Goal: Task Accomplishment & Management: Complete application form

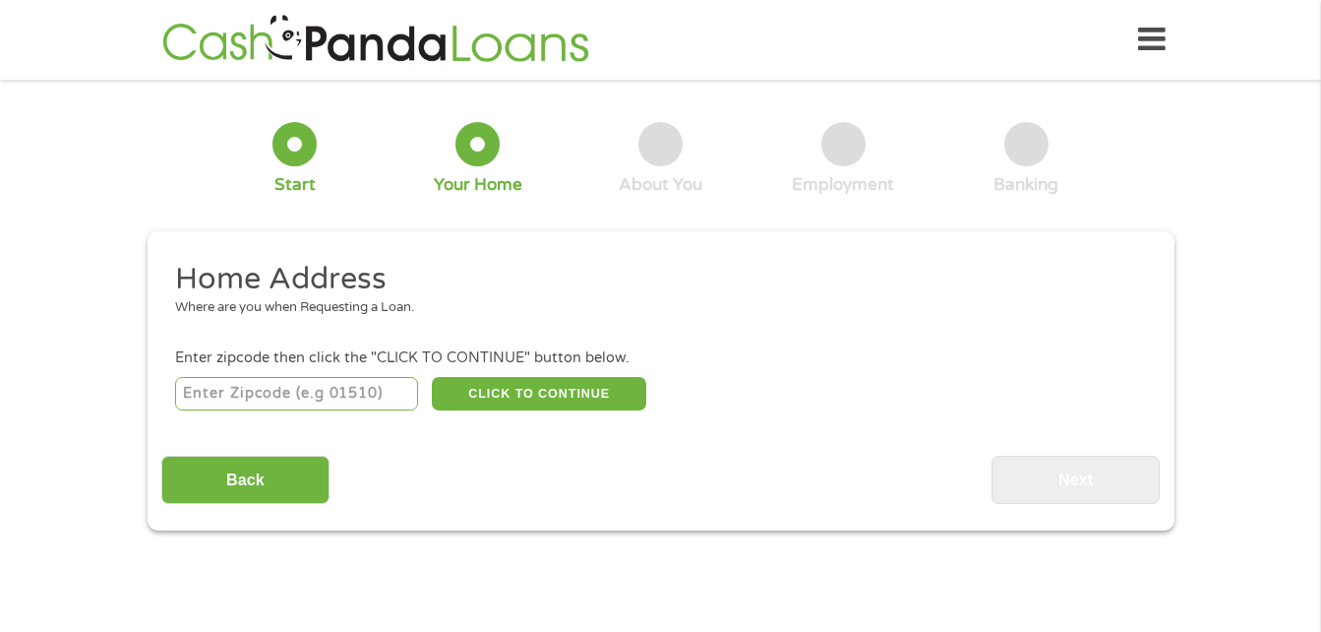
click at [388, 385] on input "number" at bounding box center [296, 393] width 243 height 33
type input "33815"
click at [532, 398] on button "CLICK TO CONTINUE" at bounding box center [539, 393] width 214 height 33
type input "33815"
type input "Lakeland"
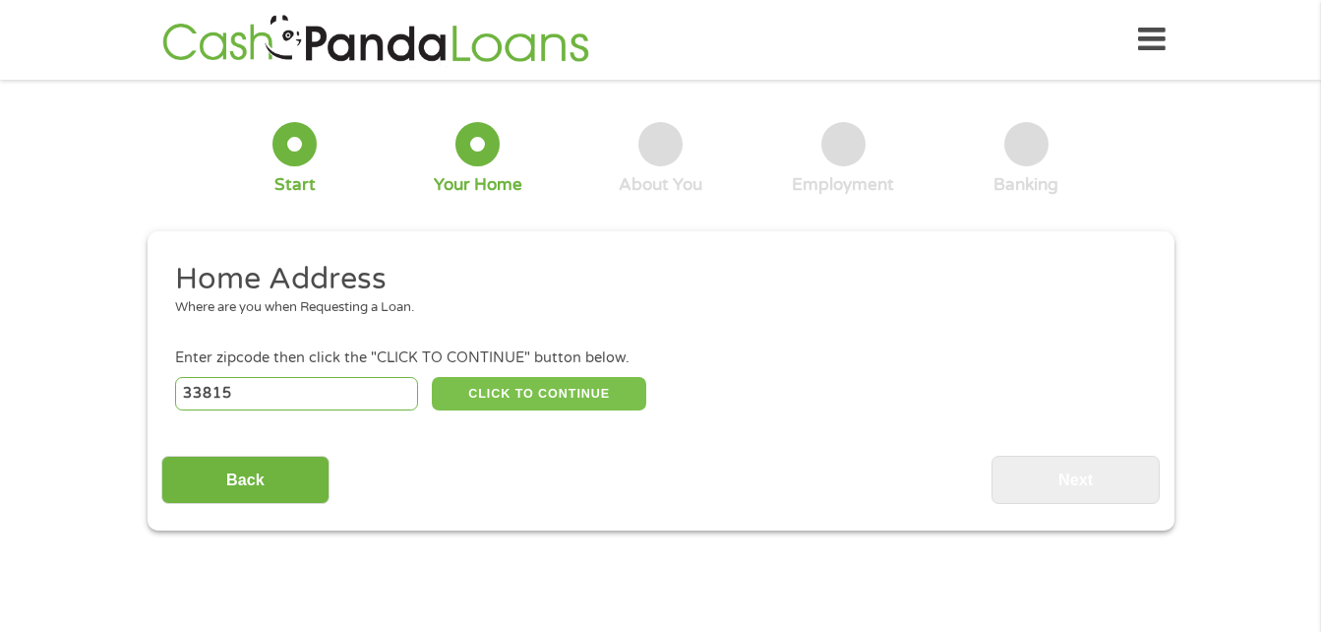
select select "[US_STATE]"
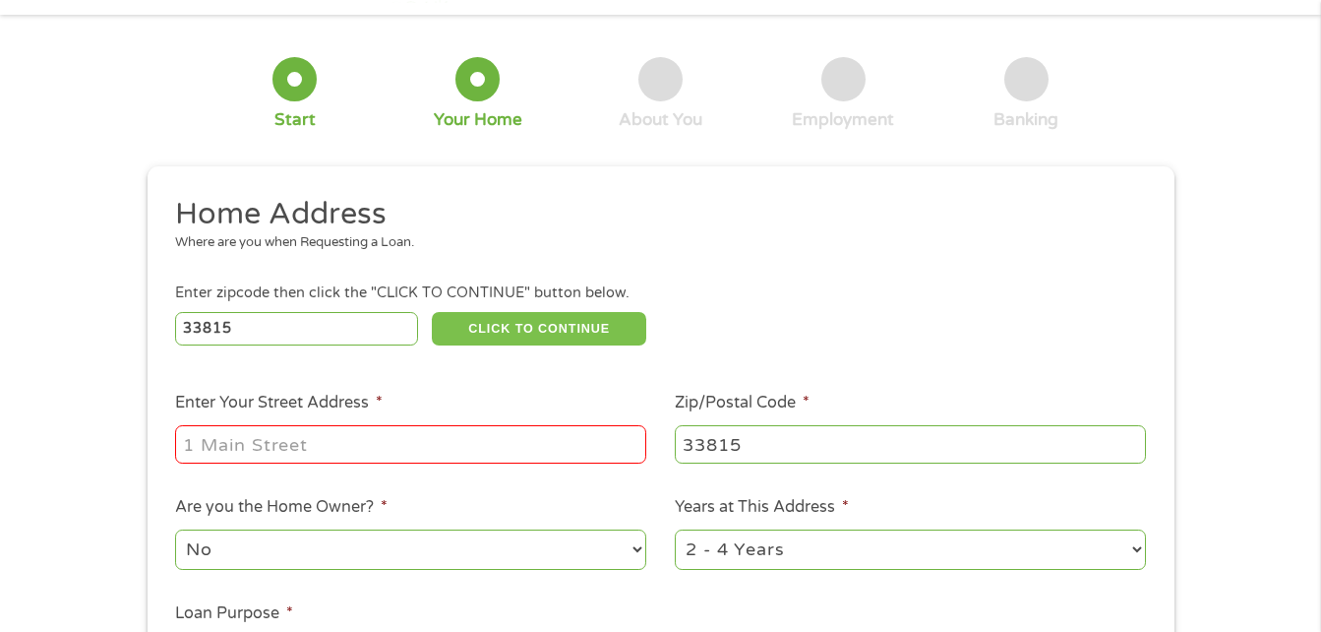
scroll to position [98, 0]
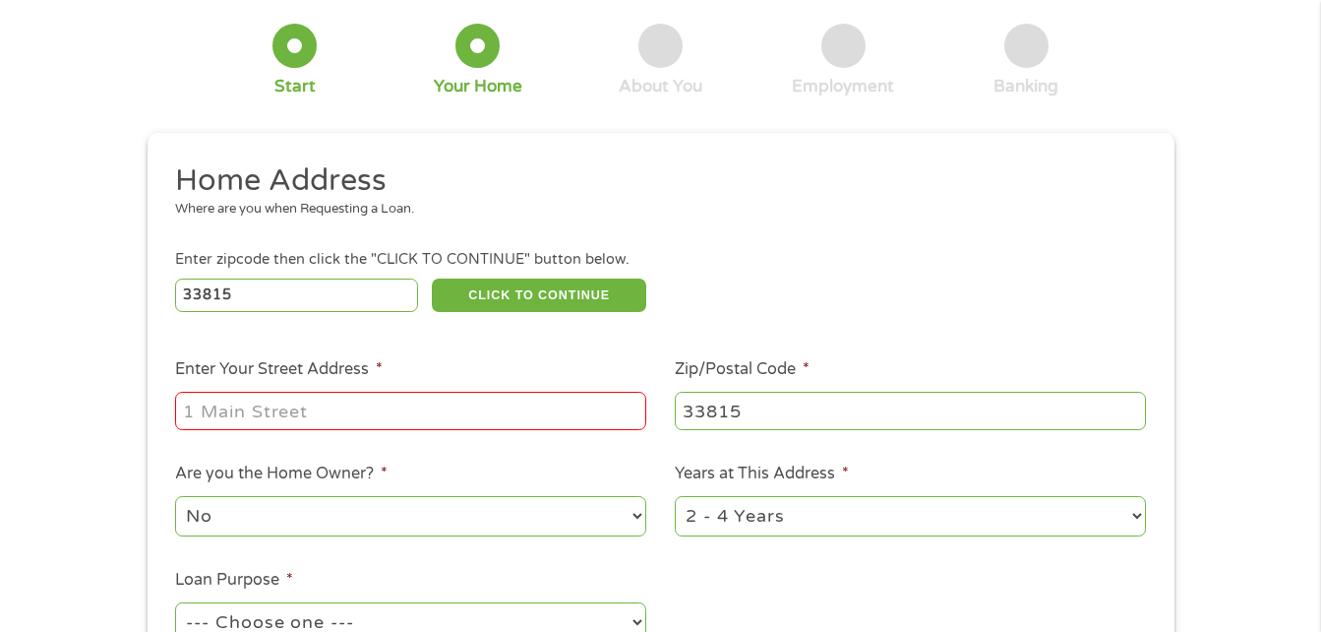
click at [394, 417] on input "Enter Your Street Address *" at bounding box center [410, 410] width 471 height 37
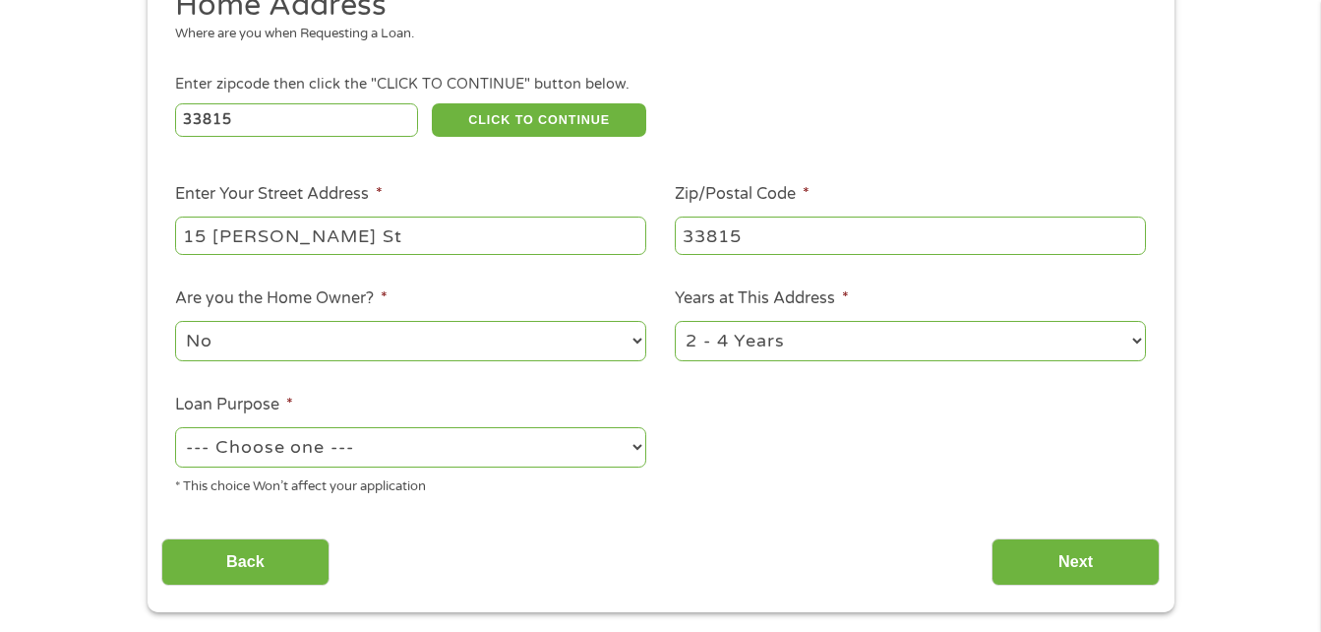
scroll to position [295, 0]
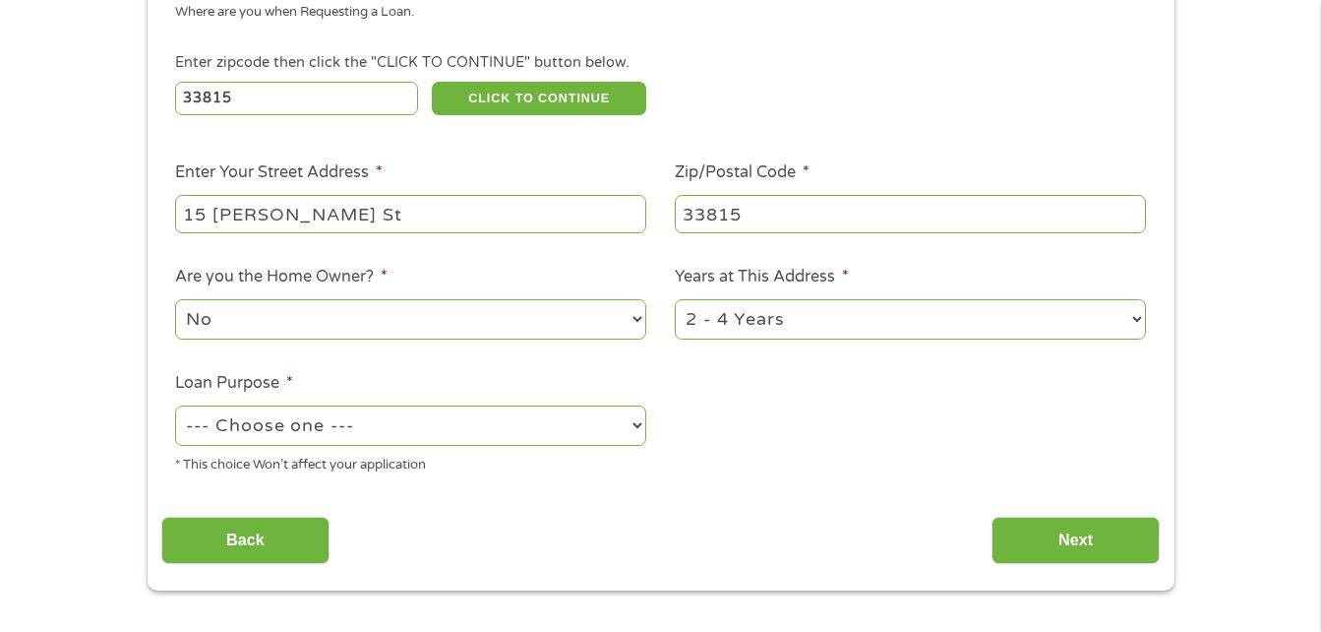
type input "15 [PERSON_NAME] St"
click at [637, 322] on select "No Yes" at bounding box center [410, 319] width 471 height 40
select select "yes"
click at [175, 299] on select "No Yes" at bounding box center [410, 319] width 471 height 40
click at [1140, 319] on select "1 Year or less 1 - 2 Years 2 - 4 Years Over 4 Years" at bounding box center [910, 319] width 471 height 40
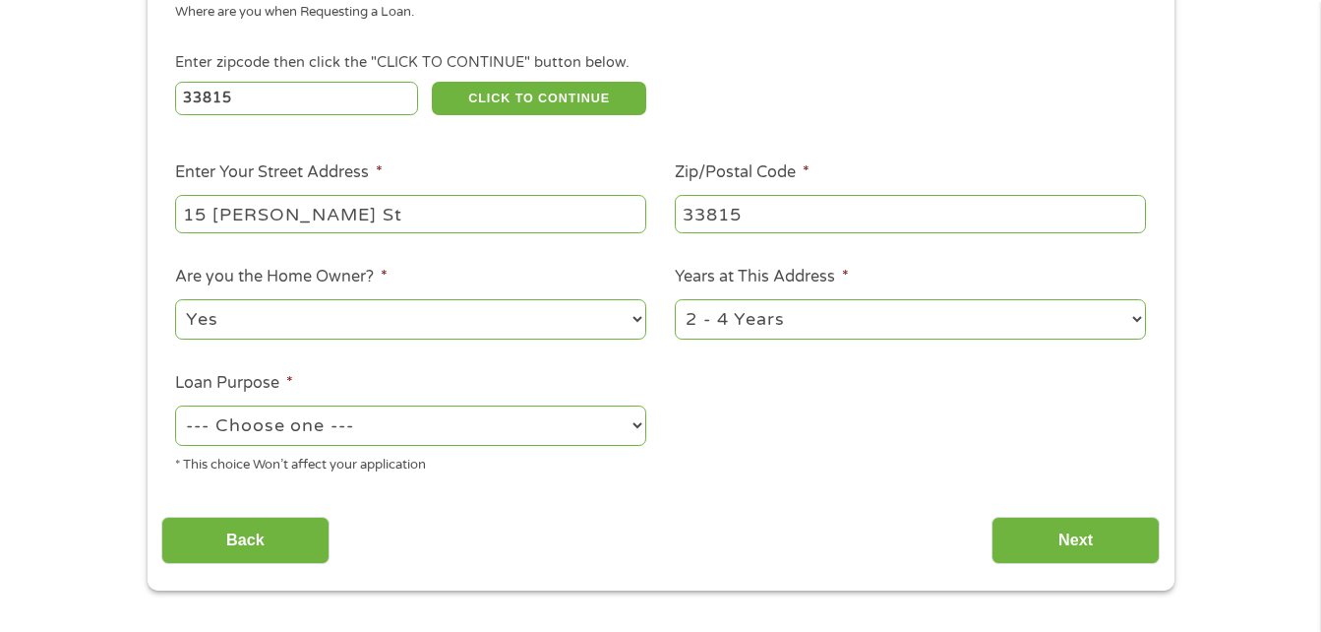
select select "60months"
click at [675, 299] on select "1 Year or less 1 - 2 Years 2 - 4 Years Over 4 Years" at bounding box center [910, 319] width 471 height 40
click at [636, 426] on select "--- Choose one --- Pay Bills Debt Consolidation Home Improvement Major Purchase…" at bounding box center [410, 425] width 471 height 40
select select "homeimprovement"
click at [175, 405] on select "--- Choose one --- Pay Bills Debt Consolidation Home Improvement Major Purchase…" at bounding box center [410, 425] width 471 height 40
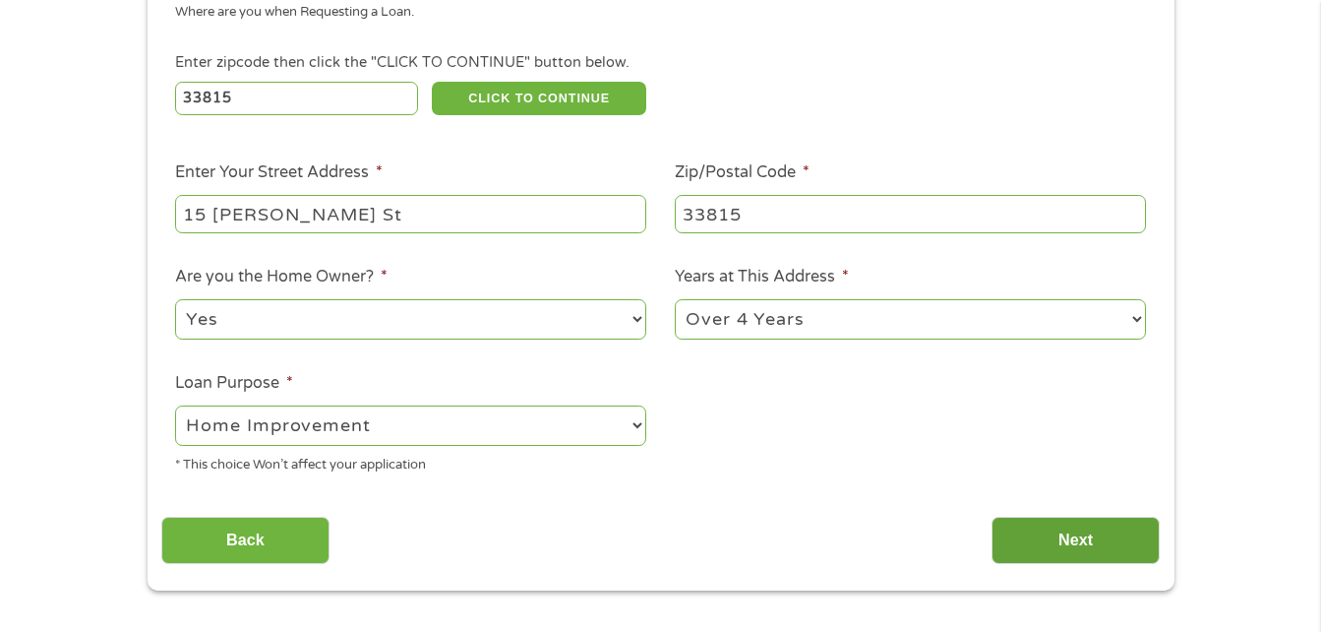
click at [1092, 535] on input "Next" at bounding box center [1076, 540] width 168 height 48
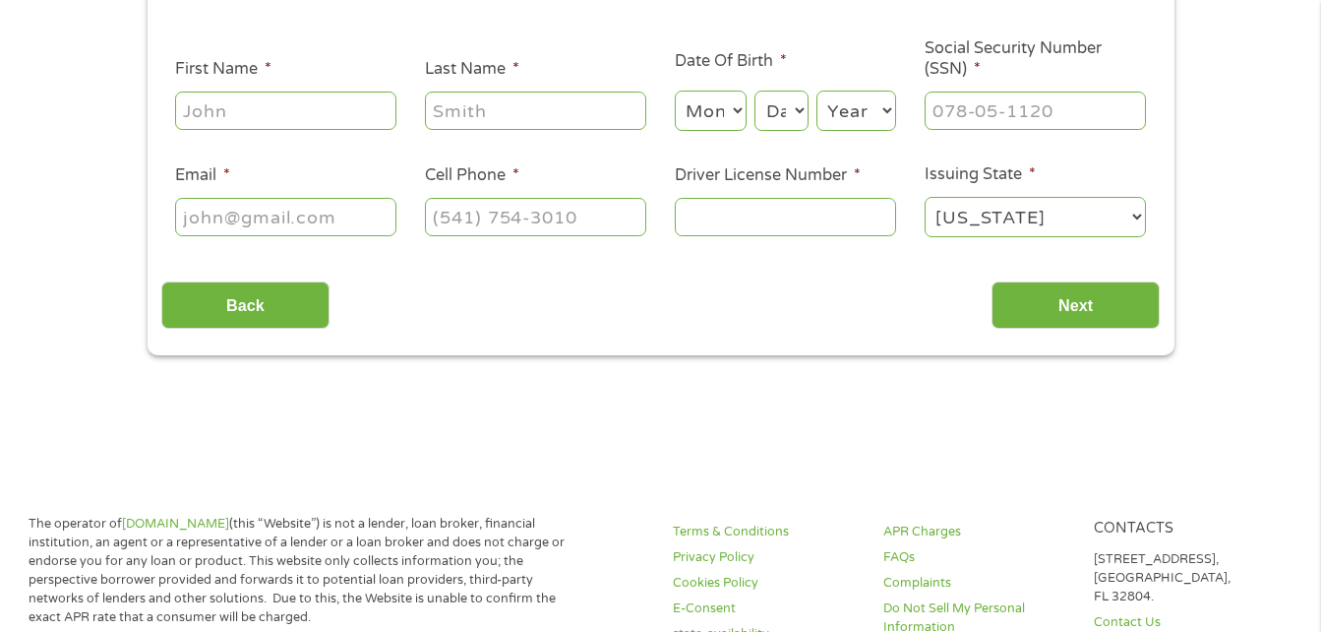
scroll to position [0, 0]
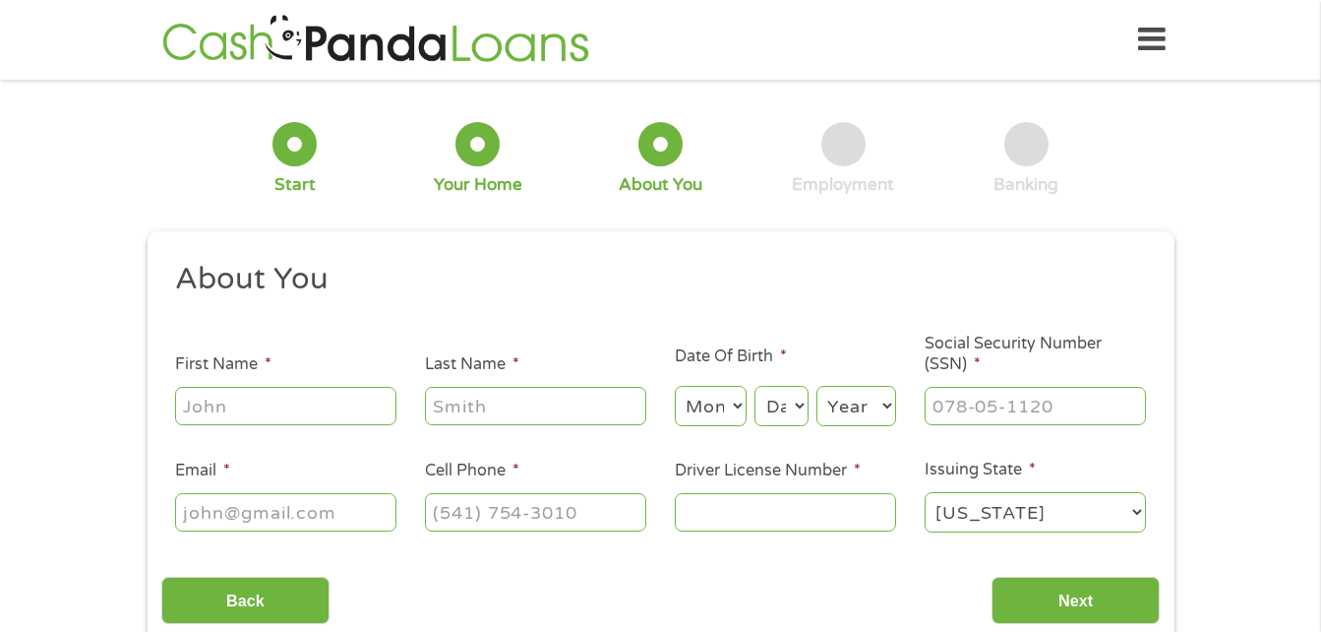
click at [296, 418] on input "First Name *" at bounding box center [285, 405] width 221 height 37
type input "[PERSON_NAME]"
select select "9"
select select "5"
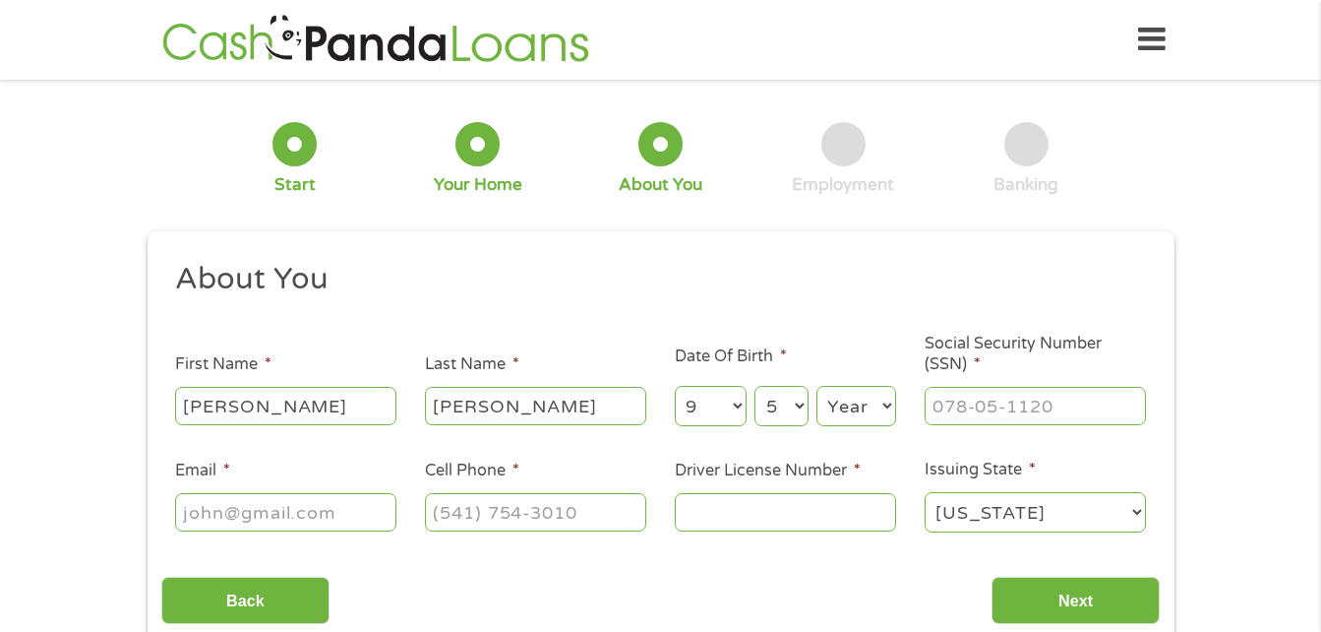
select select "1951"
type input "[EMAIL_ADDRESS][DOMAIN_NAME]"
type input "[PHONE_NUMBER]"
click at [737, 403] on select "Month 1 2 3 4 5 6 7 8 9 10 11 12" at bounding box center [711, 406] width 72 height 40
click at [563, 271] on h2 "About You" at bounding box center [653, 279] width 956 height 39
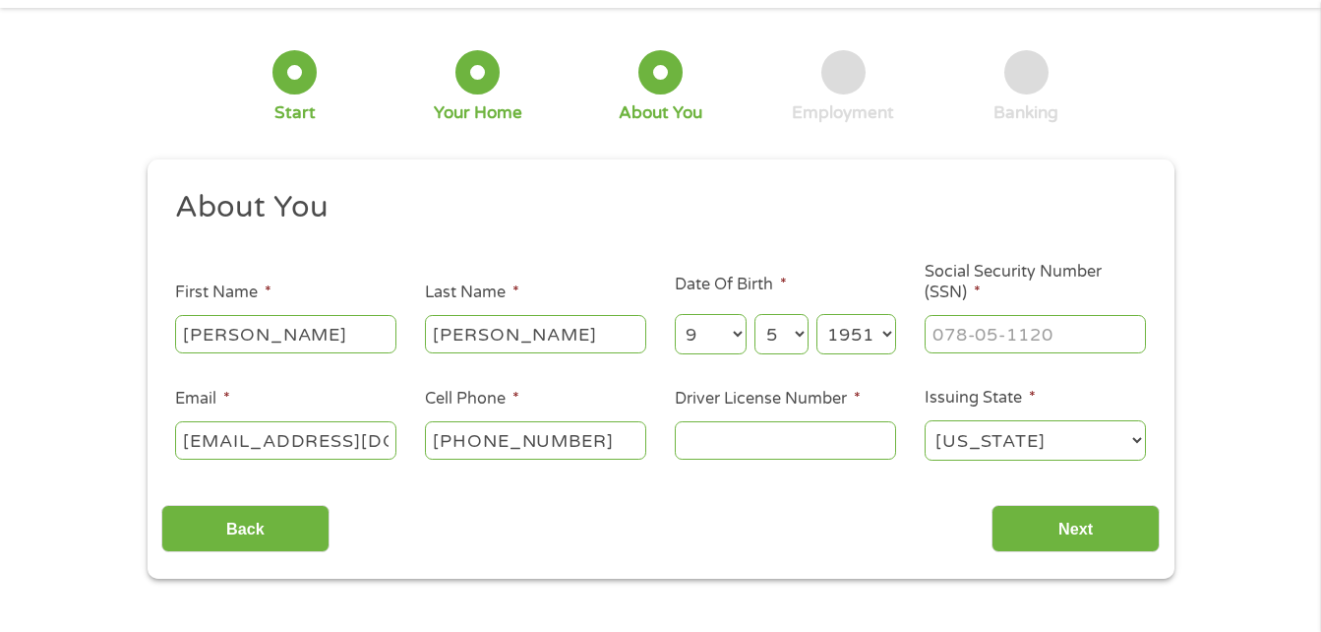
scroll to position [98, 0]
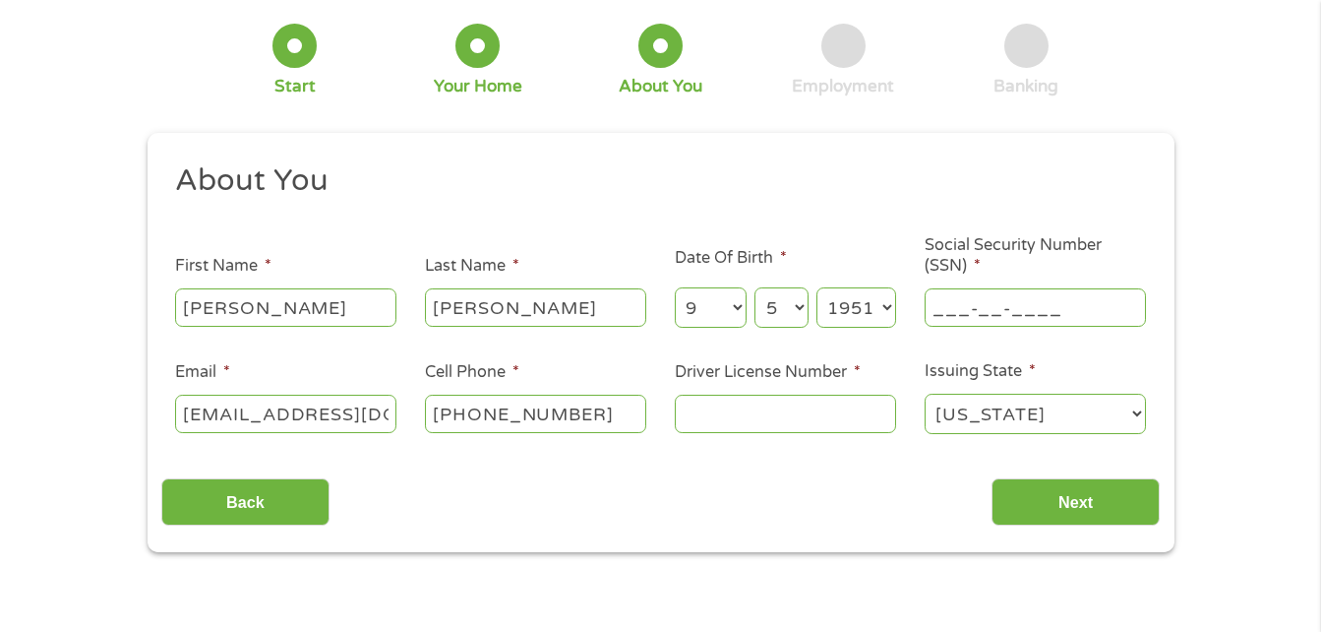
click at [1075, 308] on input "___-__-____" at bounding box center [1035, 306] width 221 height 37
click at [1061, 310] on input "___-__-____" at bounding box center [1035, 306] width 221 height 37
click at [940, 301] on input "___-__-____" at bounding box center [1035, 306] width 221 height 37
type input "009-38-0574"
click at [298, 402] on input "[EMAIL_ADDRESS][DOMAIN_NAME]" at bounding box center [285, 412] width 221 height 37
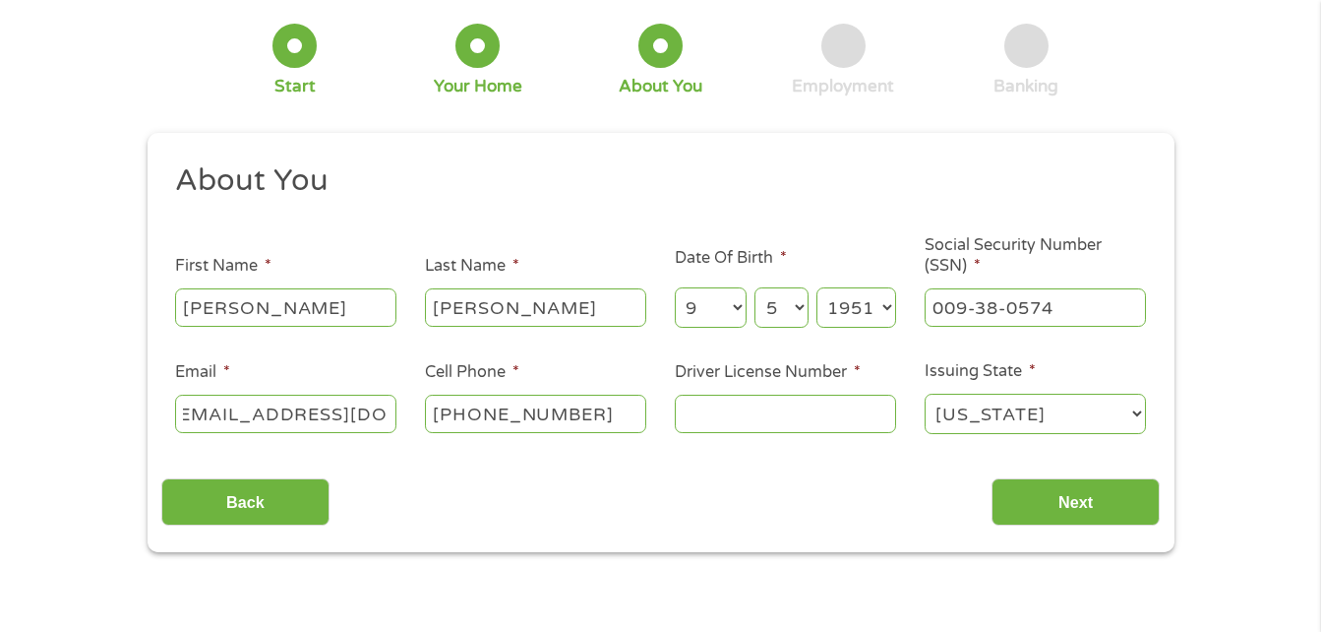
scroll to position [0, 0]
drag, startPoint x: 386, startPoint y: 407, endPoint x: 130, endPoint y: 369, distance: 258.6
click at [130, 369] on div "1 Start 2 Your Home 3 About You 4 Employment 5 Banking 6 This field is hidden w…" at bounding box center [661, 273] width 1062 height 557
type input "[DOMAIN_NAME]"
drag, startPoint x: 264, startPoint y: 421, endPoint x: 146, endPoint y: 387, distance: 123.0
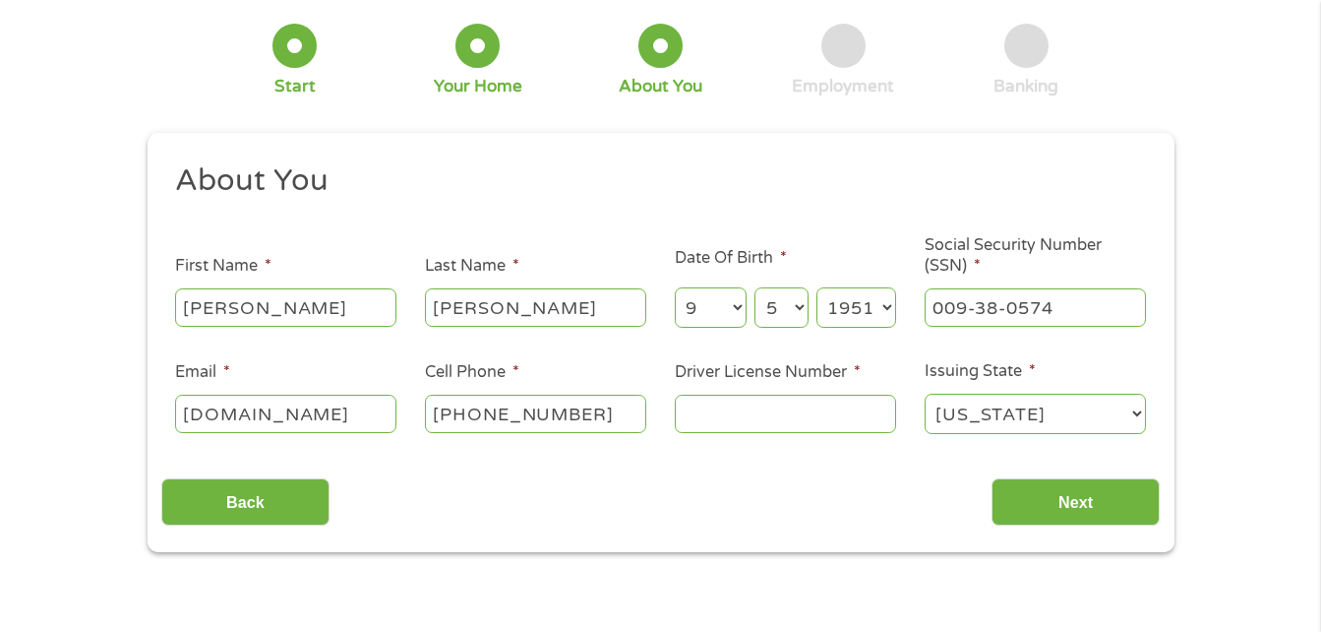
click at [146, 387] on div "1 Start 2 Your Home 3 About You 4 Employment 5 Banking 6 This field is hidden w…" at bounding box center [661, 273] width 1062 height 557
click at [227, 416] on input "Email *" at bounding box center [285, 412] width 221 height 37
type input "[EMAIL_ADDRESS][DOMAIN_NAME]"
click at [725, 423] on input "Driver License Number *" at bounding box center [785, 412] width 221 height 37
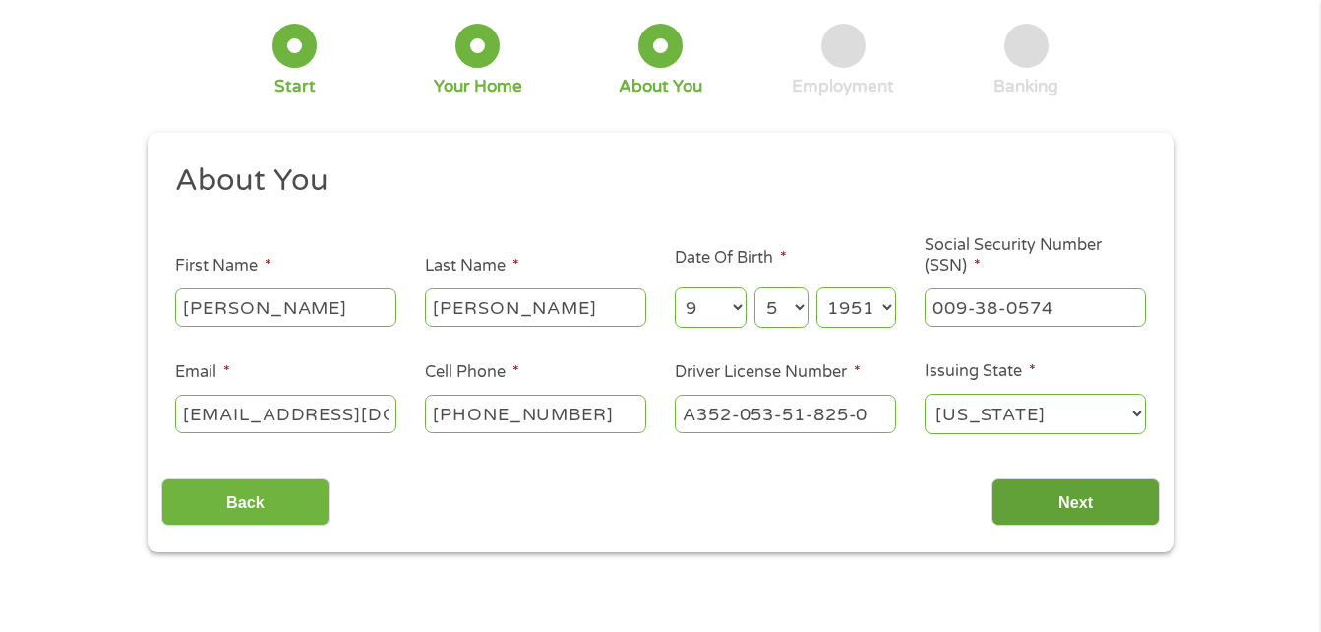
type input "A352-053-51-825-0"
click at [1095, 501] on input "Next" at bounding box center [1076, 502] width 168 height 48
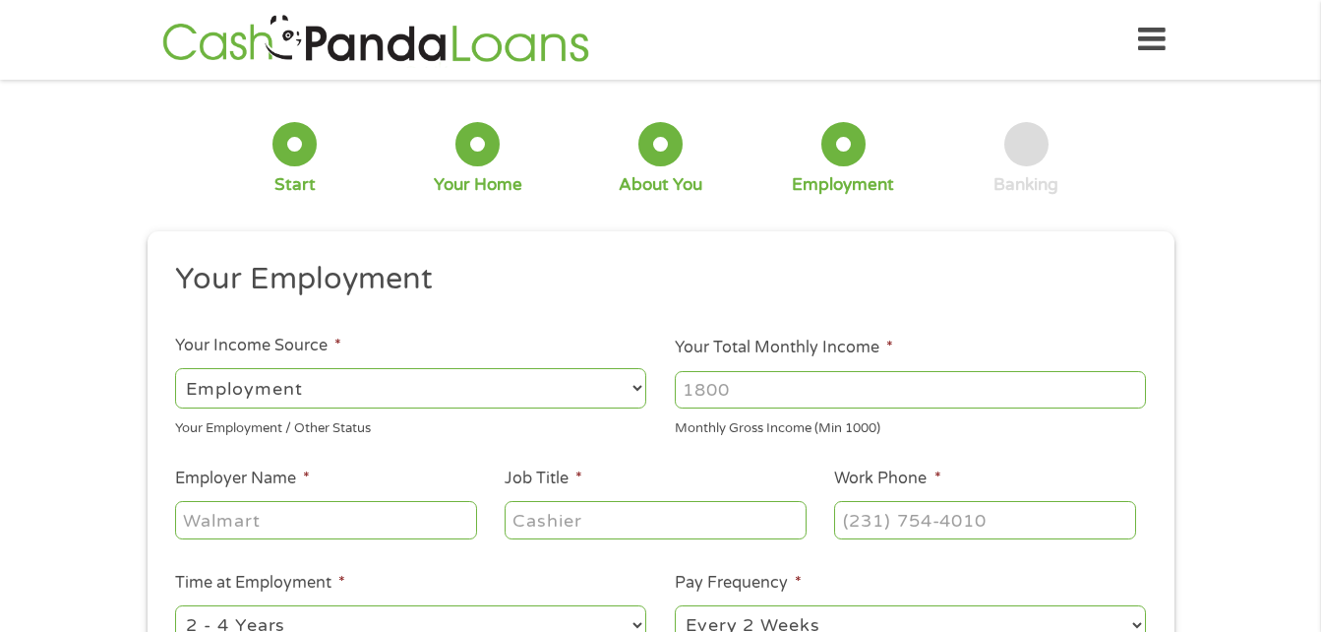
scroll to position [8, 8]
click at [641, 382] on select "--- Choose one --- Employment [DEMOGRAPHIC_DATA] Benefits" at bounding box center [410, 388] width 471 height 40
select select "benefits"
click at [175, 368] on select "--- Choose one --- Employment [DEMOGRAPHIC_DATA] Benefits" at bounding box center [410, 388] width 471 height 40
type input "Other"
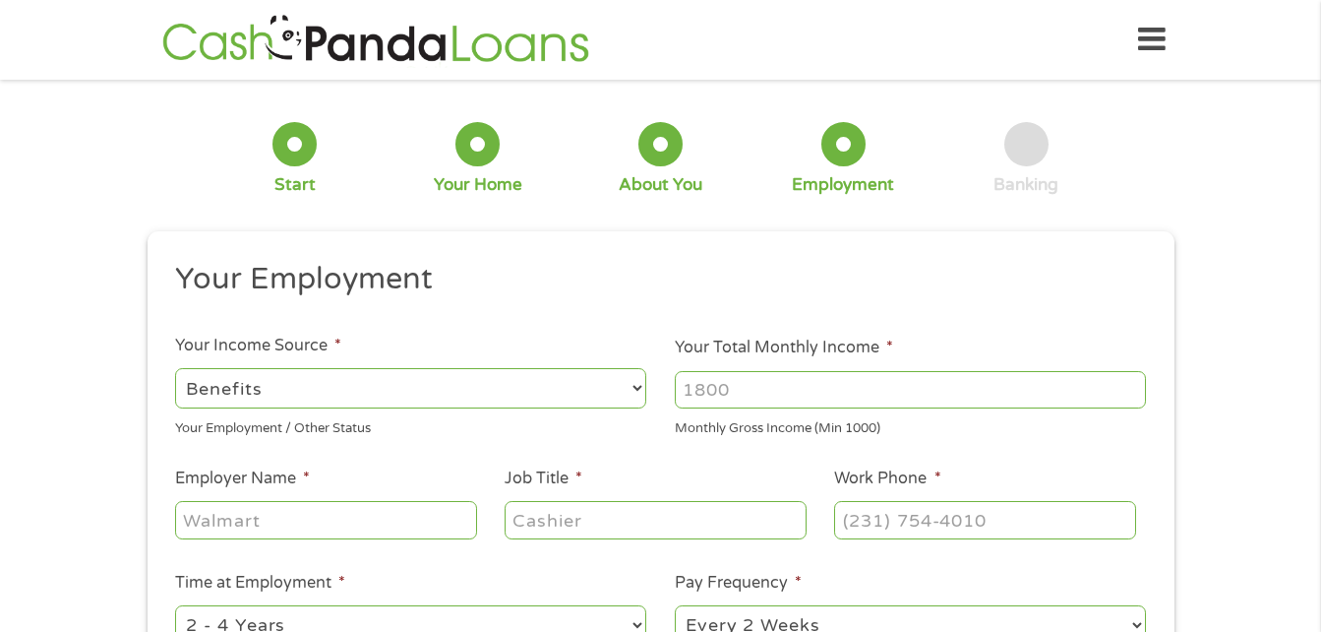
type input "[PHONE_NUMBER]"
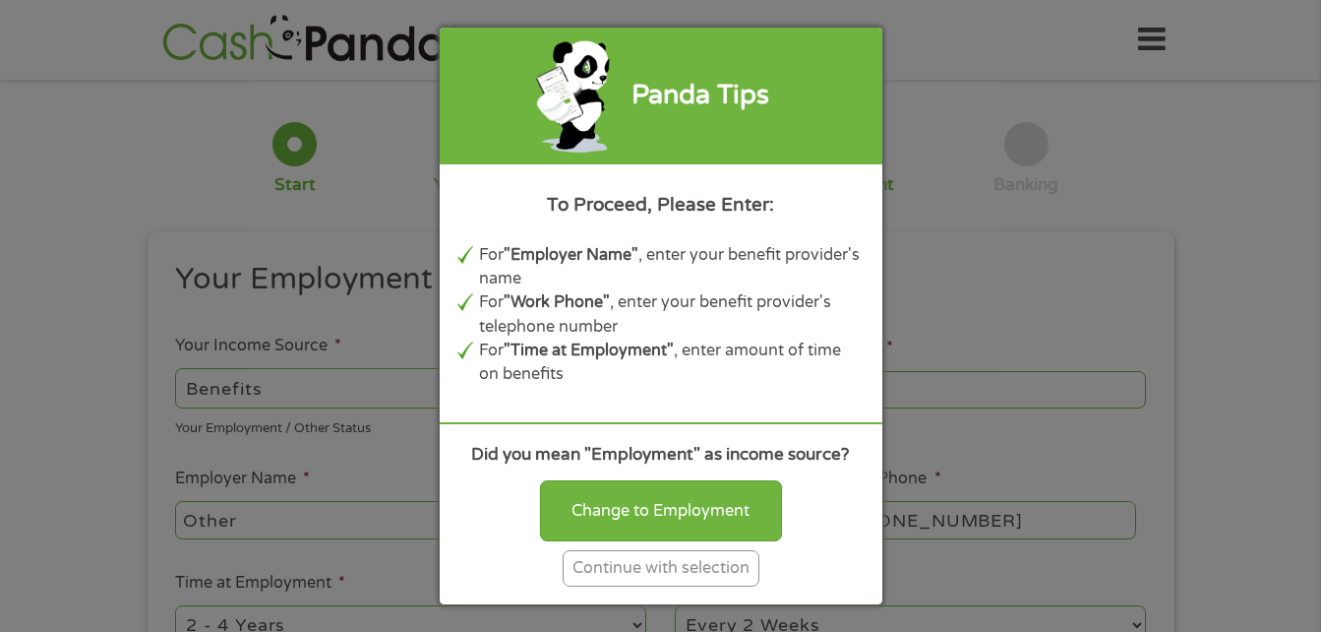
click at [613, 574] on div "Continue with selection" at bounding box center [661, 568] width 197 height 36
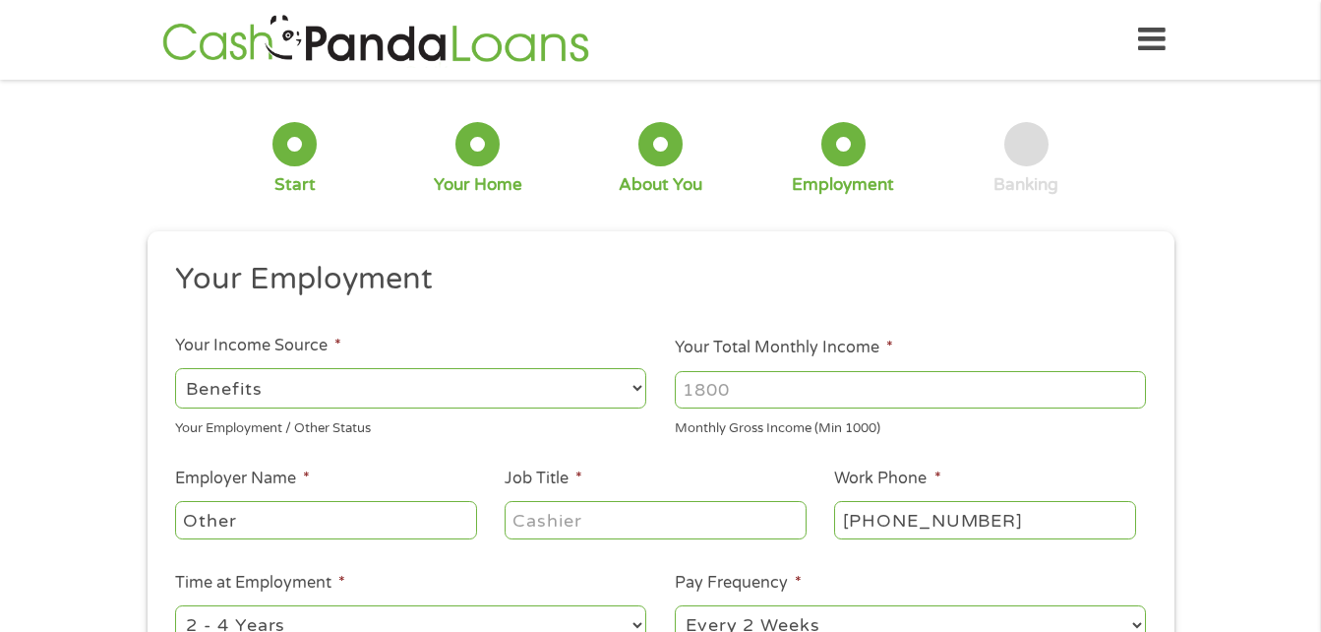
click at [309, 382] on select "--- Choose one --- Employment [DEMOGRAPHIC_DATA] Benefits" at bounding box center [410, 388] width 471 height 40
click at [767, 386] on input "Your Total Monthly Income *" at bounding box center [910, 389] width 471 height 37
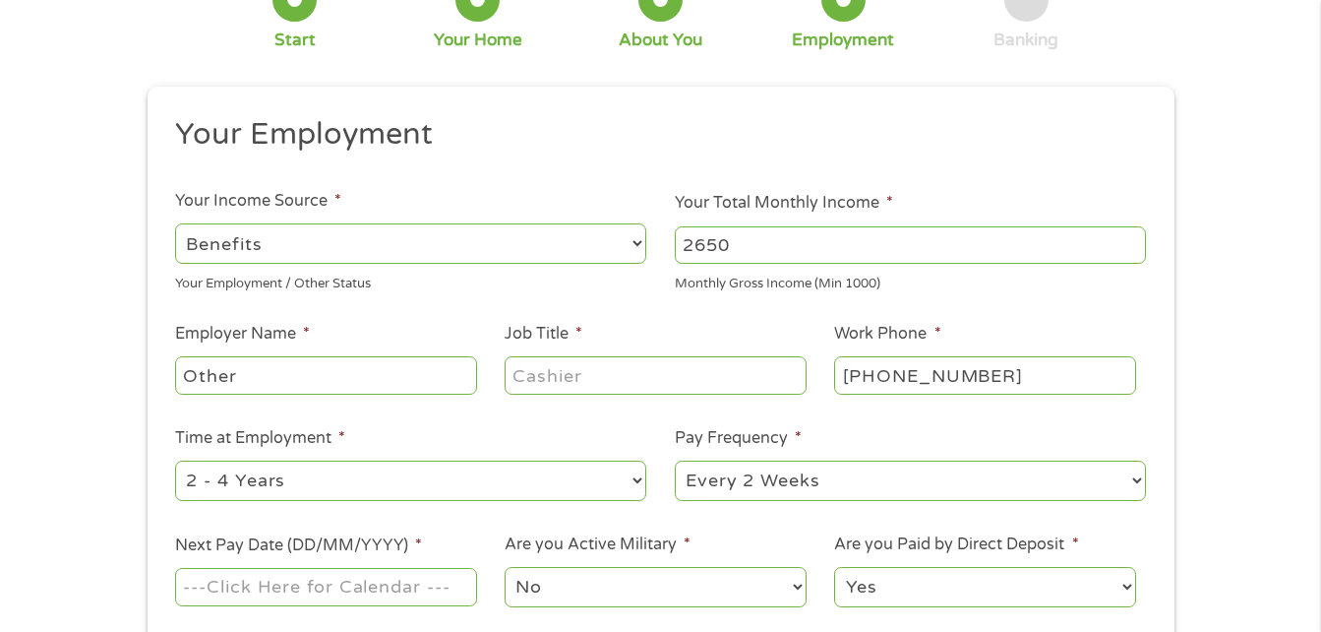
scroll to position [197, 0]
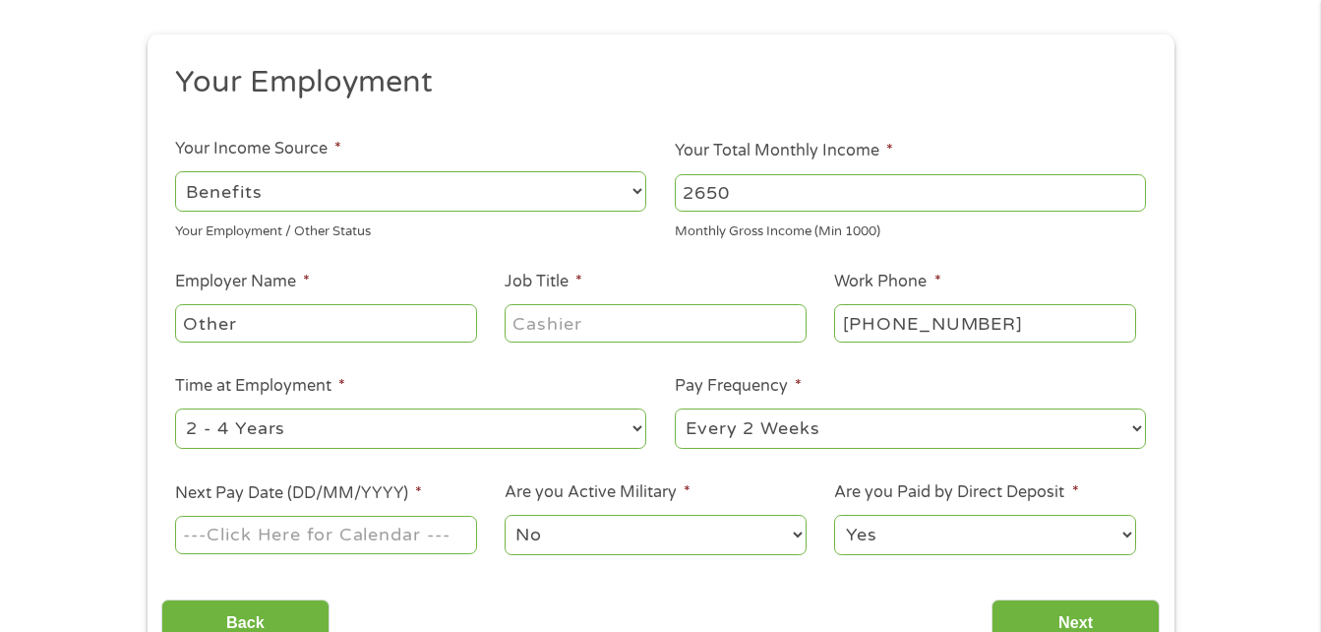
type input "2650"
click at [333, 322] on input "Other" at bounding box center [325, 322] width 301 height 37
click at [399, 339] on input "Othersocial Security" at bounding box center [325, 322] width 301 height 37
type input "O"
click at [428, 332] on input "Employer Name *" at bounding box center [325, 322] width 301 height 37
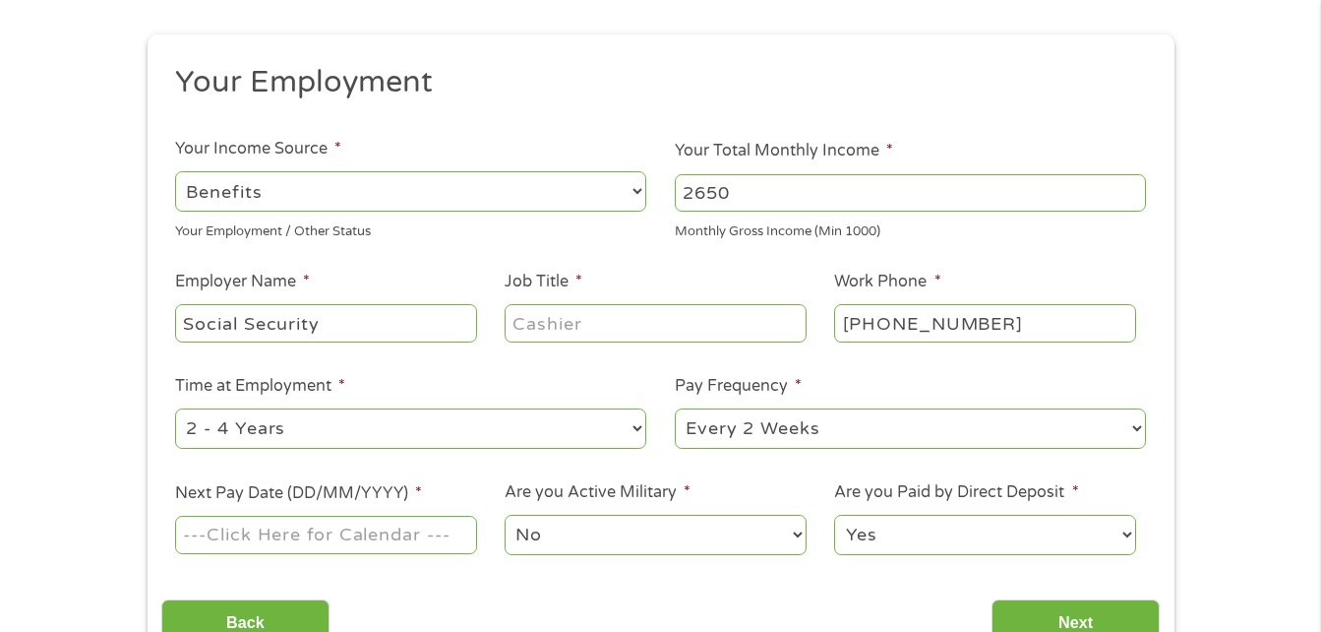
type input "Social Security"
click at [627, 332] on input "Job Title *" at bounding box center [655, 322] width 301 height 37
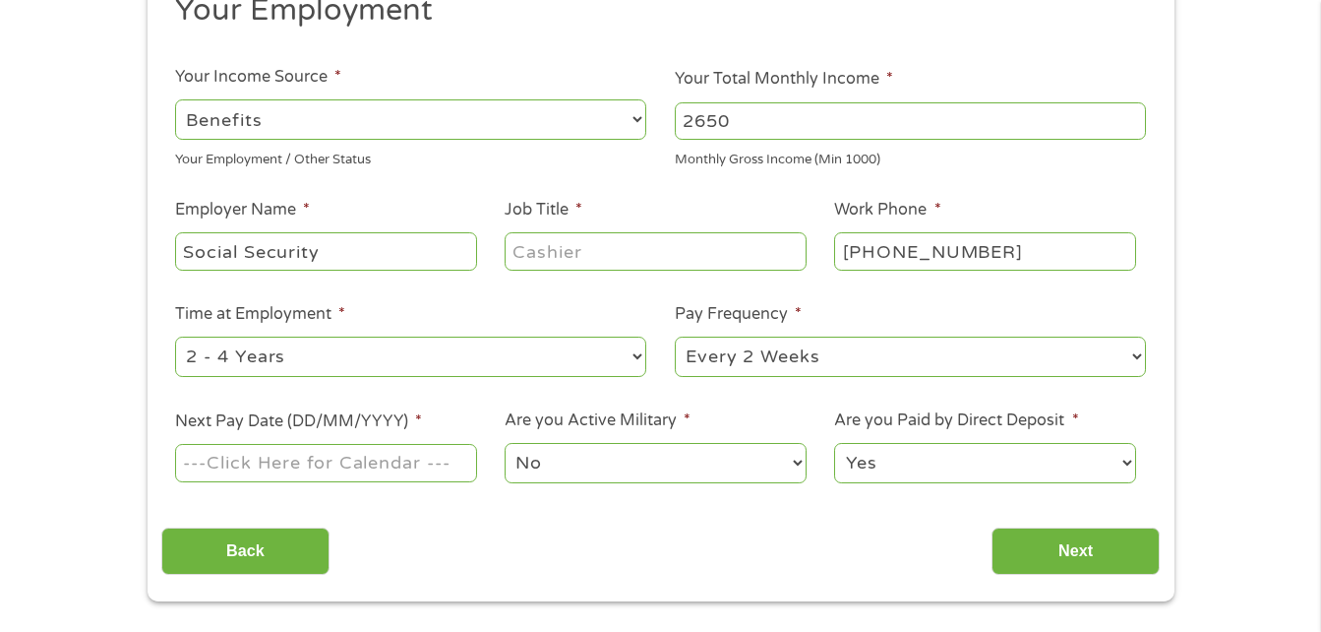
scroll to position [295, 0]
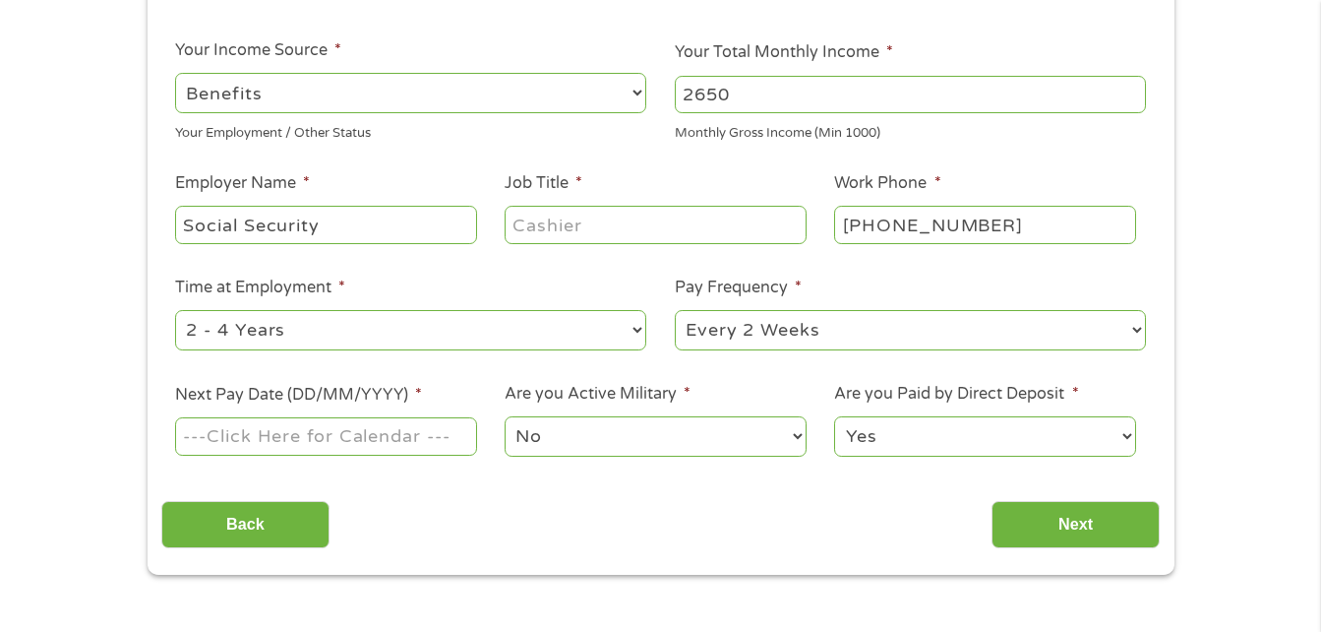
click at [640, 332] on select "--- Choose one --- 1 Year or less 1 - 2 Years 2 - 4 Years Over 4 Years" at bounding box center [410, 330] width 471 height 40
select select "60months"
click at [175, 310] on select "--- Choose one --- 1 Year or less 1 - 2 Years 2 - 4 Years Over 4 Years" at bounding box center [410, 330] width 471 height 40
click at [1138, 325] on select "--- Choose one --- Every 2 Weeks Every Week Monthly Semi-Monthly" at bounding box center [910, 330] width 471 height 40
select select "monthly"
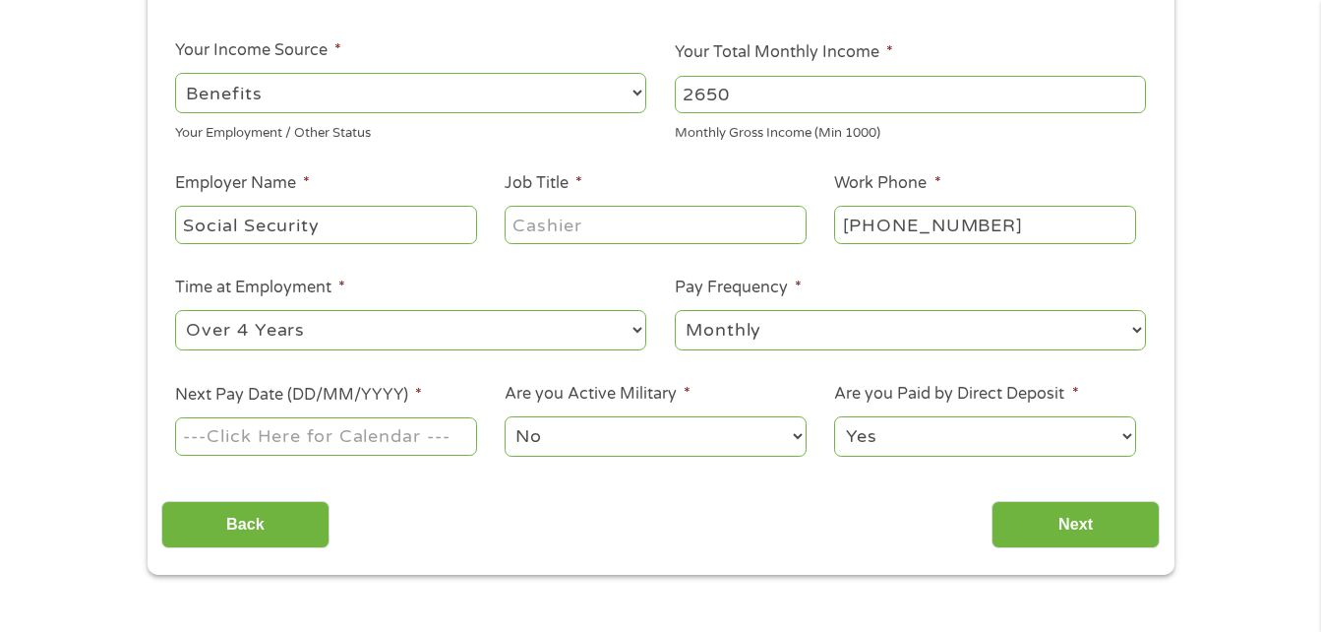
click at [675, 310] on select "--- Choose one --- Every 2 Weeks Every Week Monthly Semi-Monthly" at bounding box center [910, 330] width 471 height 40
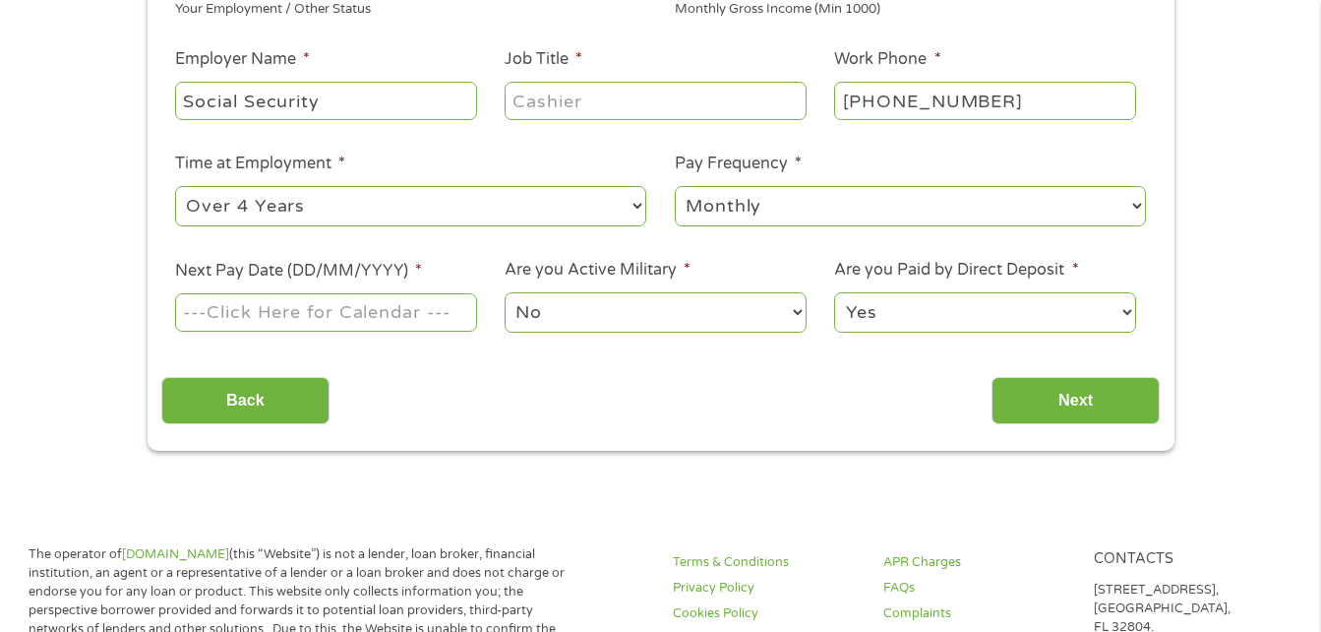
scroll to position [492, 0]
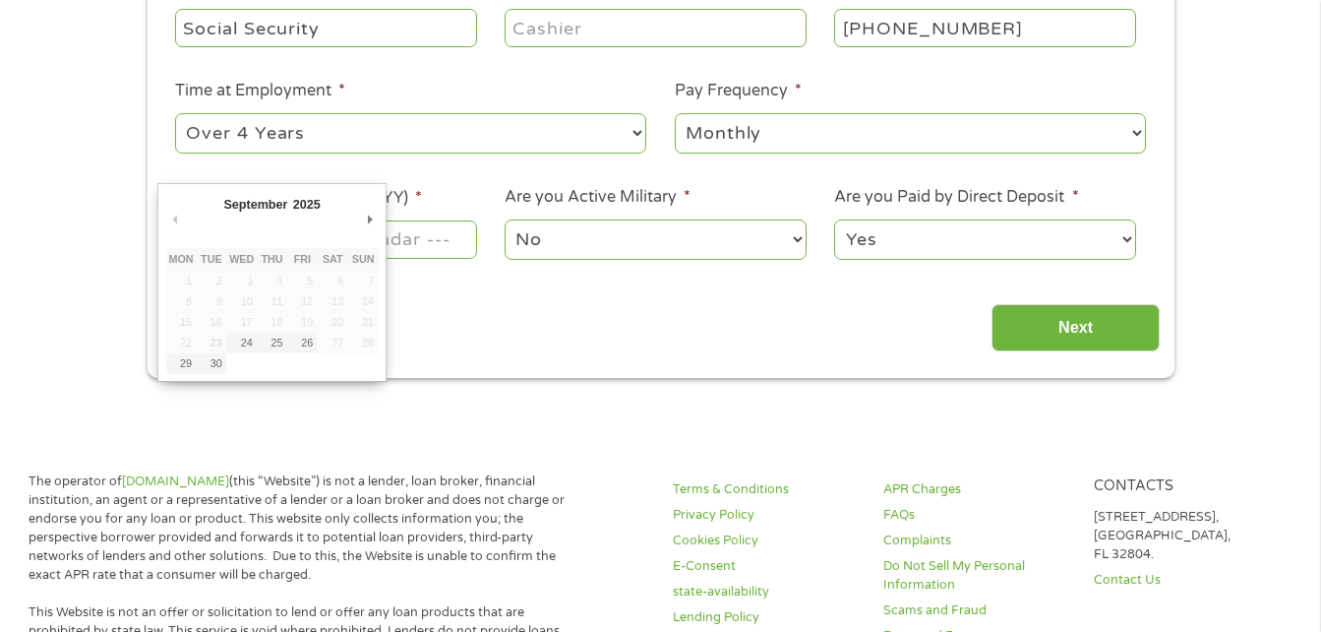
click at [450, 253] on input "Next Pay Date (DD/MM/YYYY) *" at bounding box center [325, 238] width 301 height 37
type input "[DATE]"
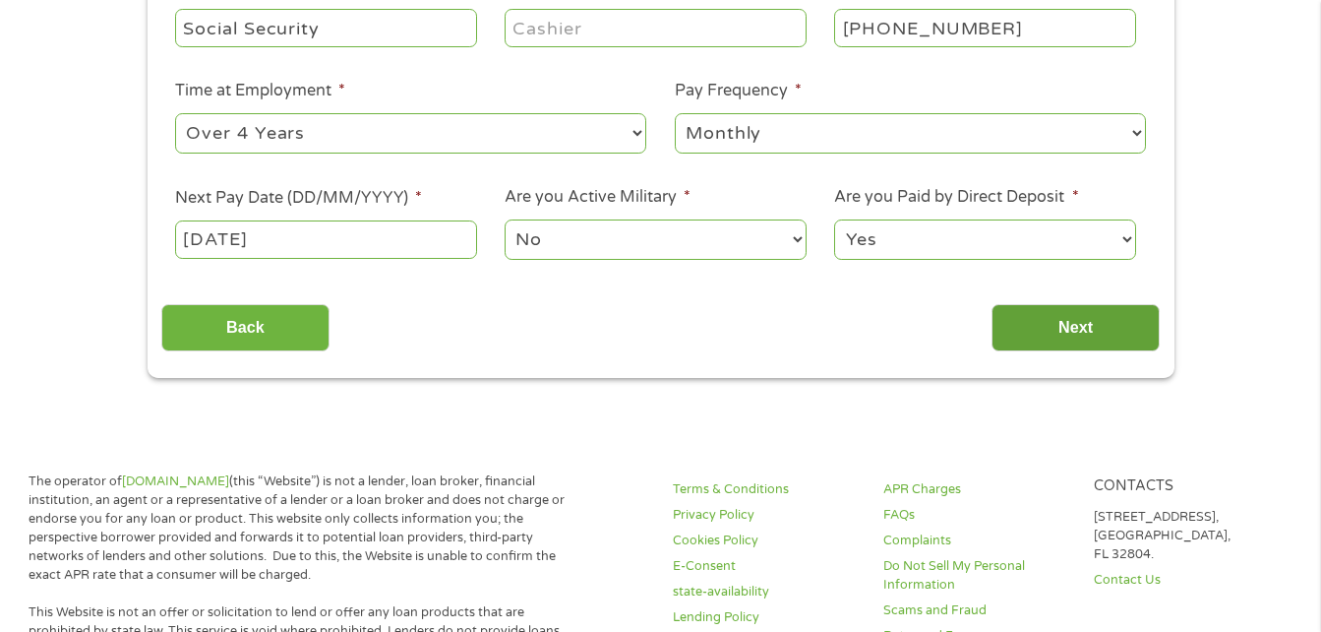
click at [1051, 325] on input "Next" at bounding box center [1076, 328] width 168 height 48
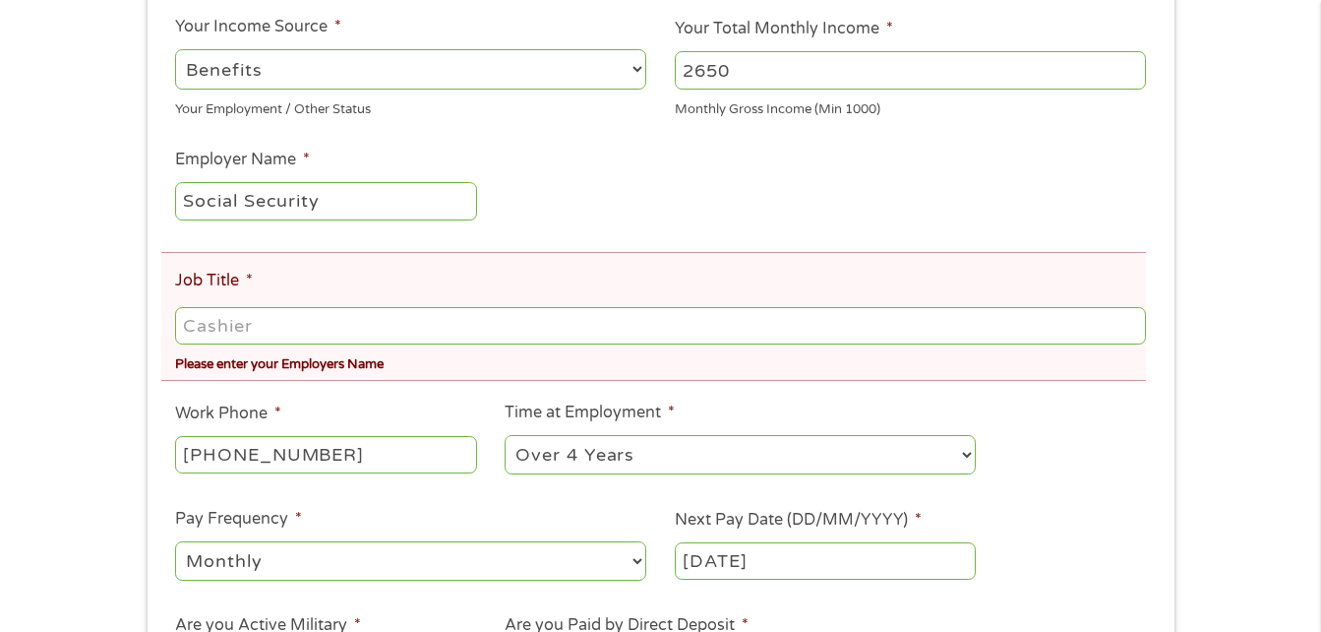
scroll to position [393, 0]
click at [250, 330] on input "Job Title *" at bounding box center [660, 324] width 970 height 37
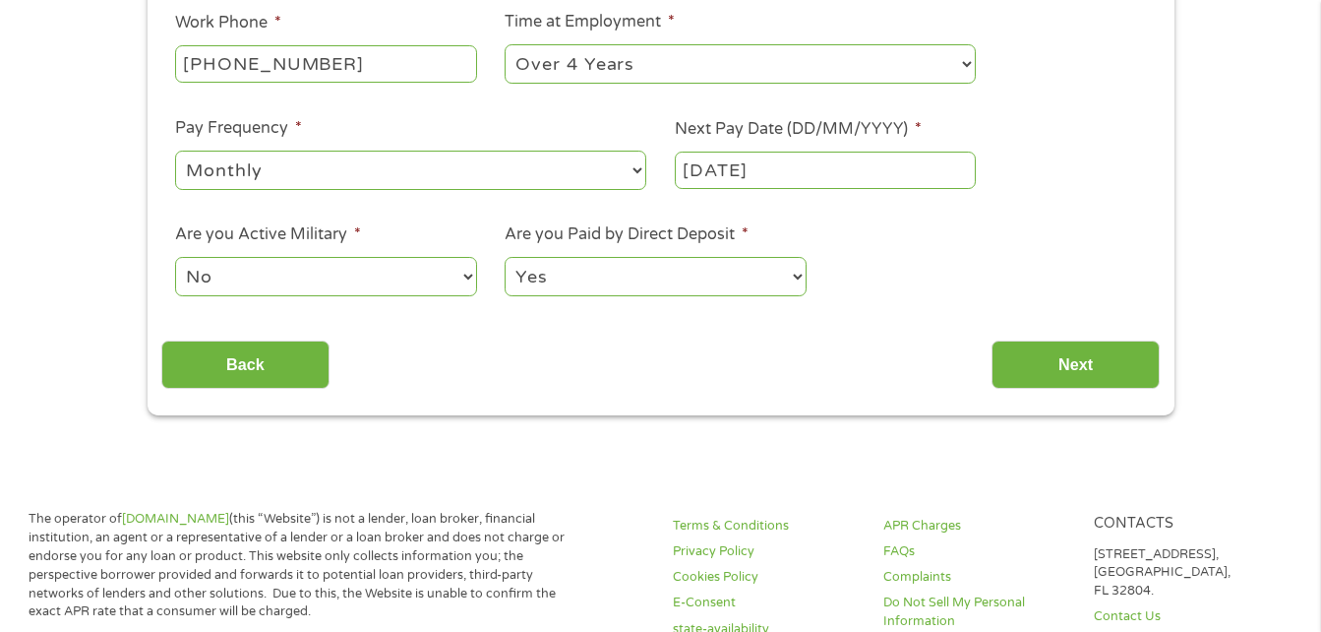
scroll to position [787, 0]
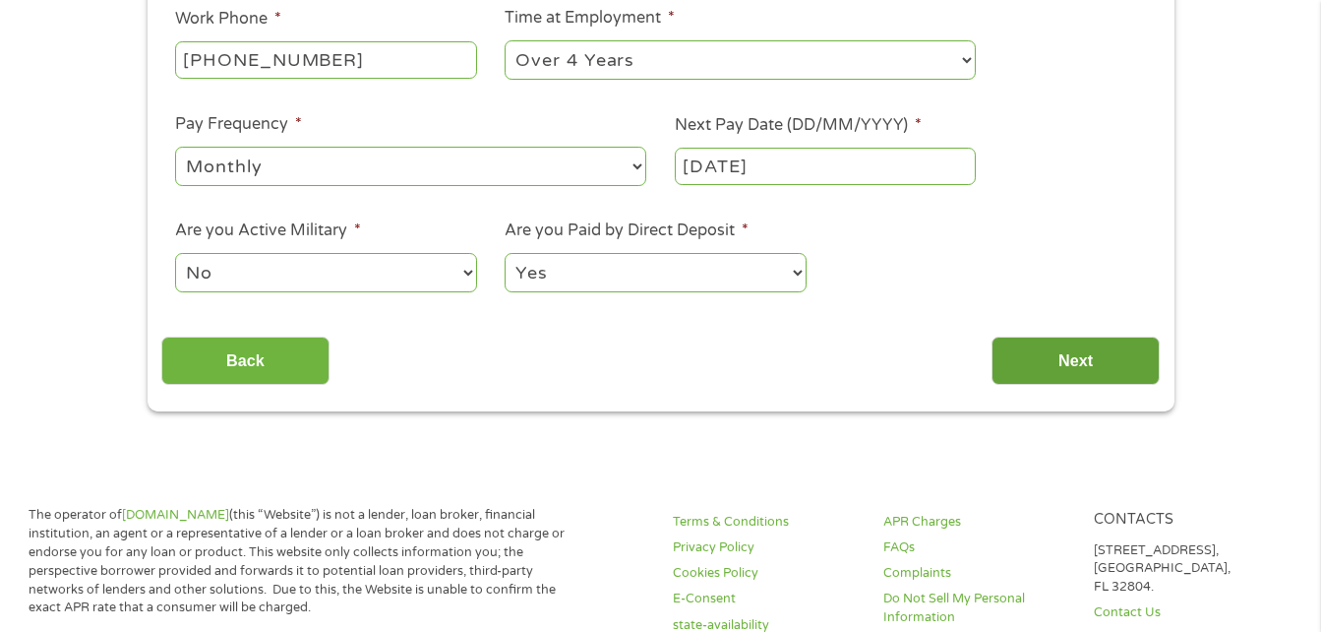
type input "retired"
click at [1074, 352] on input "Next" at bounding box center [1076, 360] width 168 height 48
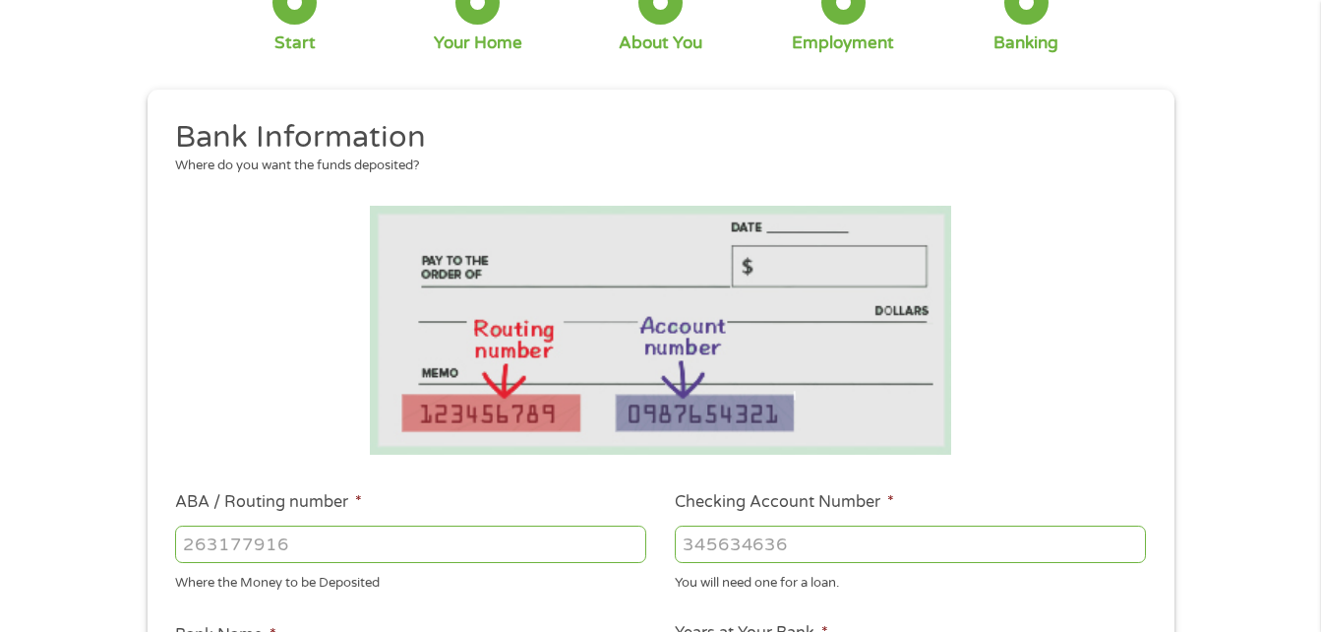
scroll to position [98, 0]
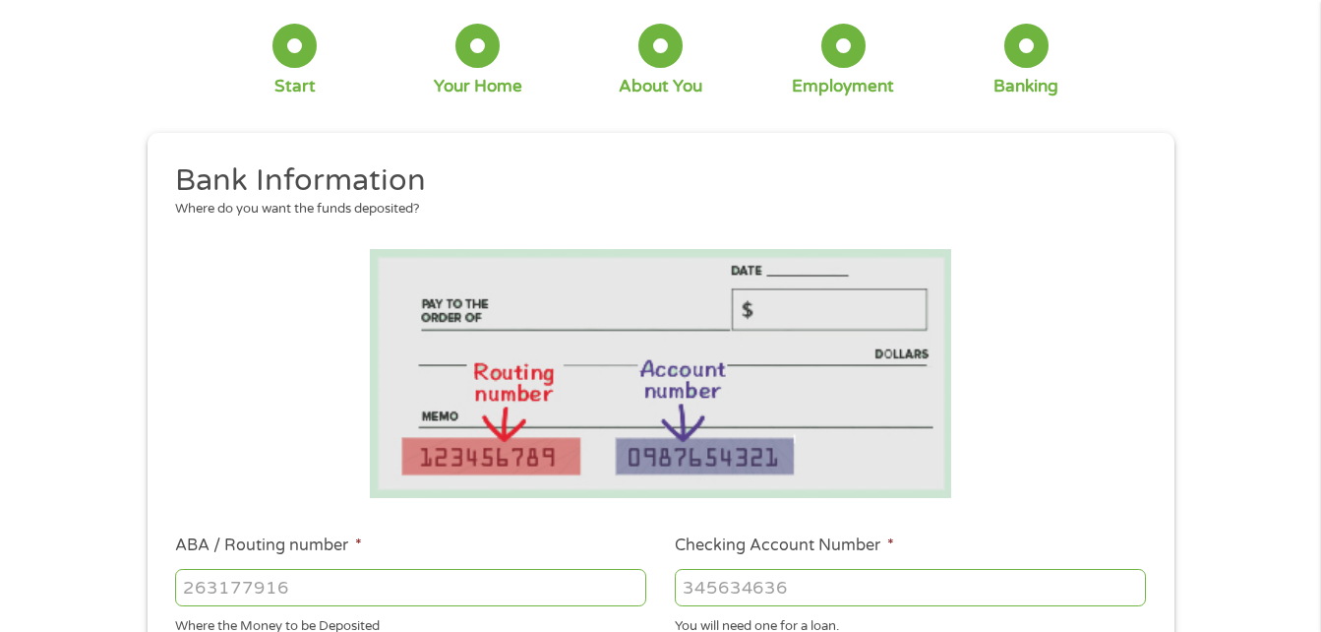
drag, startPoint x: 258, startPoint y: 582, endPoint x: 284, endPoint y: 582, distance: 26.6
click at [284, 582] on input "ABA / Routing number *" at bounding box center [410, 587] width 471 height 37
drag, startPoint x: 311, startPoint y: 592, endPoint x: 271, endPoint y: 584, distance: 41.1
click at [268, 586] on input "ABA / Routing number *" at bounding box center [410, 587] width 471 height 37
type input "263179804"
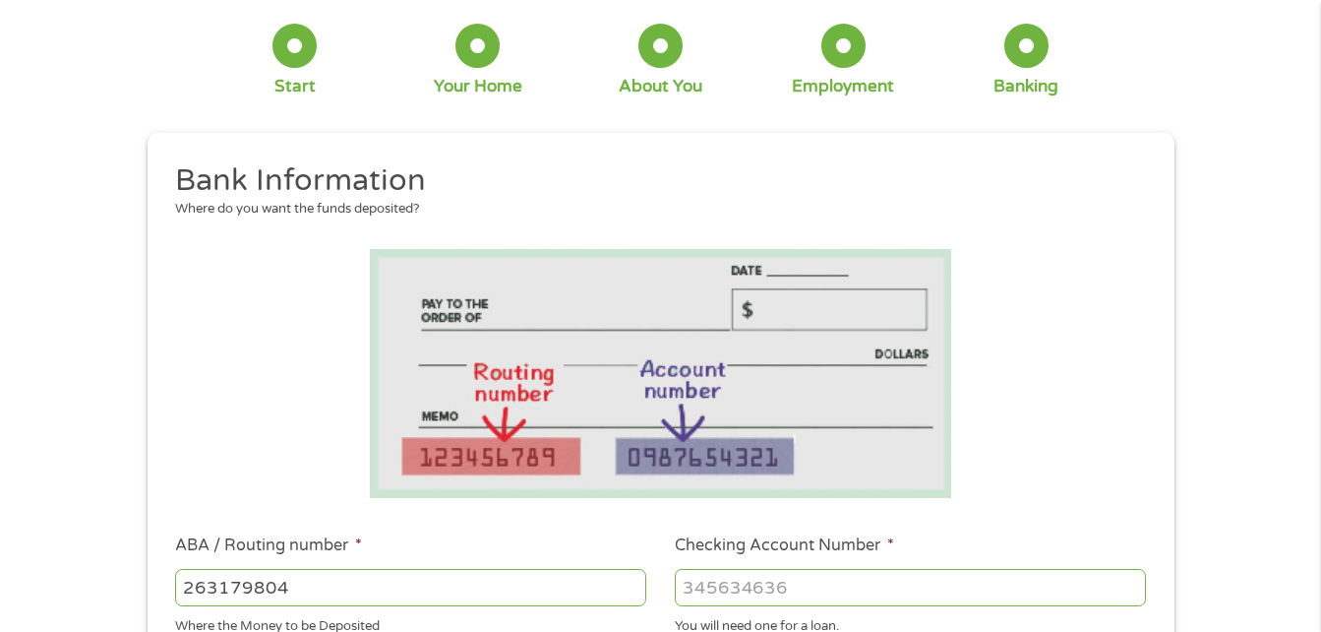
type input "MIDFLORIDA FED C U"
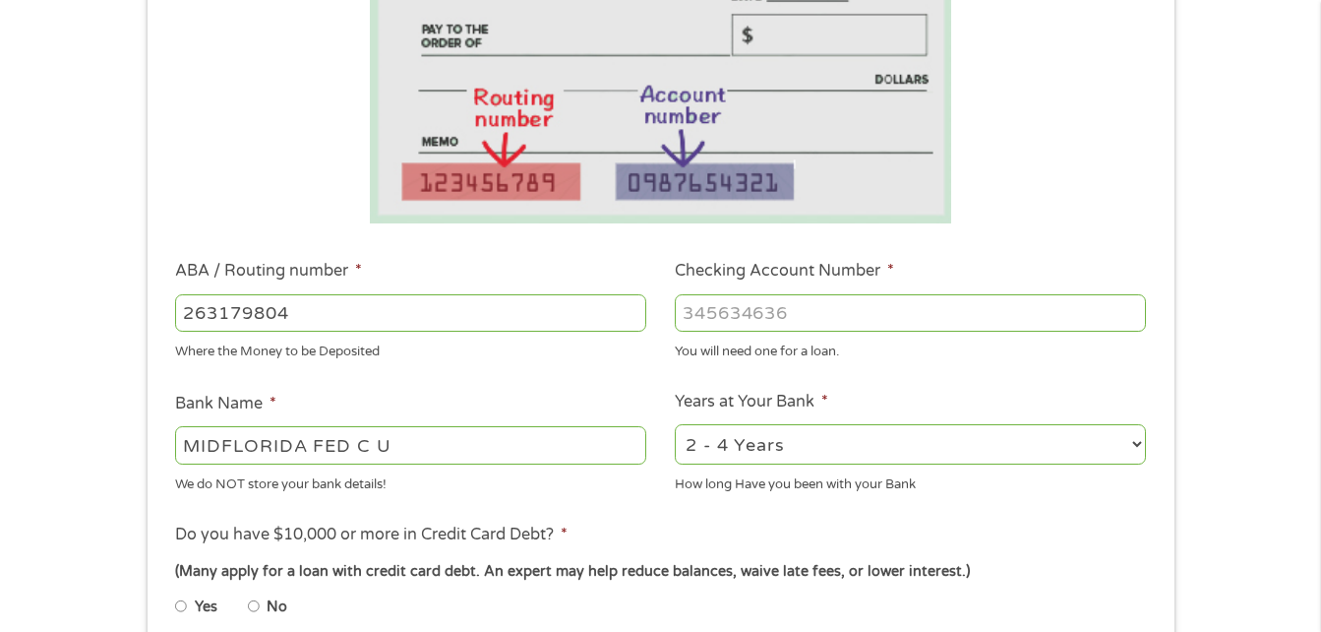
scroll to position [393, 0]
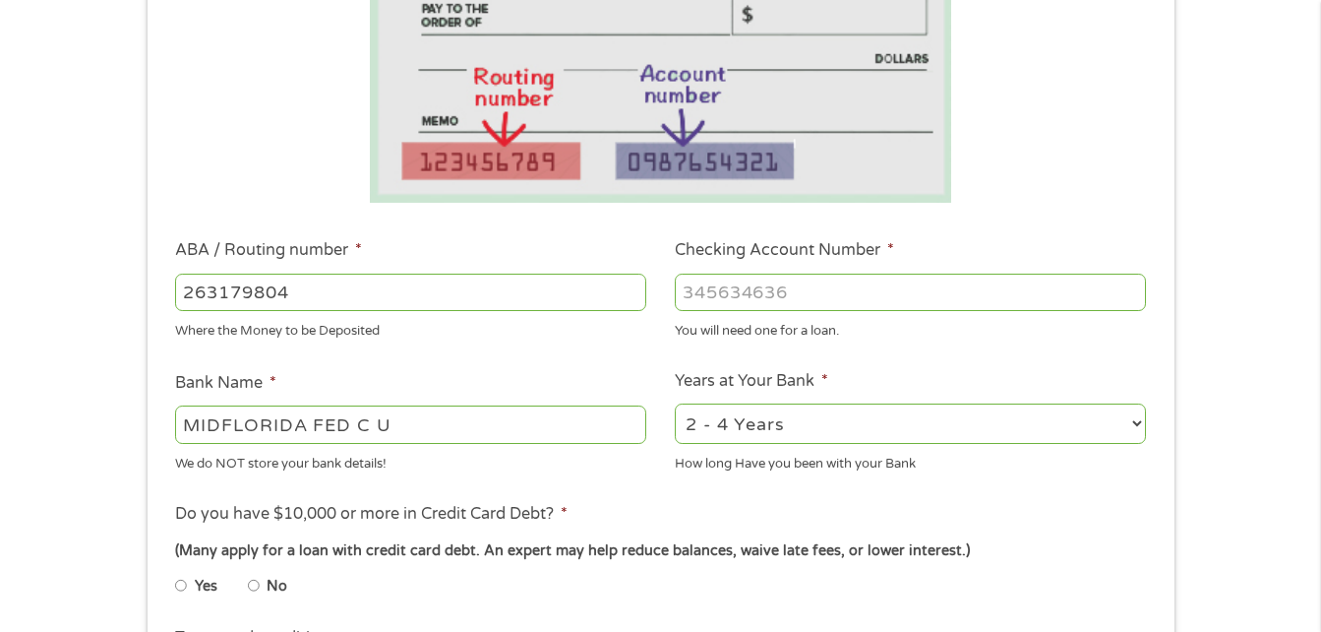
type input "263179804"
click at [800, 285] on input "Checking Account Number *" at bounding box center [910, 291] width 471 height 37
drag, startPoint x: 809, startPoint y: 300, endPoint x: 613, endPoint y: 264, distance: 199.1
click at [613, 264] on ul "Bank Information Where do you want the funds deposited? ABA / Routing number * …" at bounding box center [660, 356] width 998 height 980
type input "146402135"
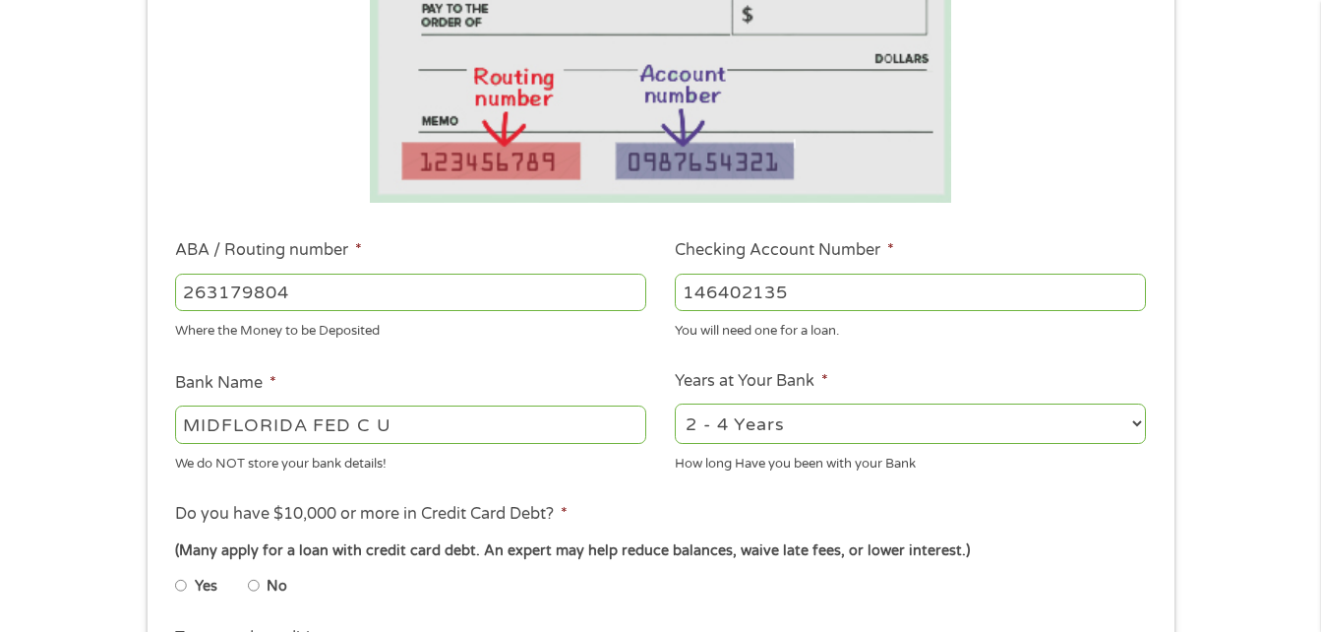
click at [1137, 421] on select "2 - 4 Years 6 - 12 Months 1 - 2 Years Over 4 Years" at bounding box center [910, 423] width 471 height 40
select select "60months"
click at [675, 403] on select "2 - 4 Years 6 - 12 Months 1 - 2 Years Over 4 Years" at bounding box center [910, 423] width 471 height 40
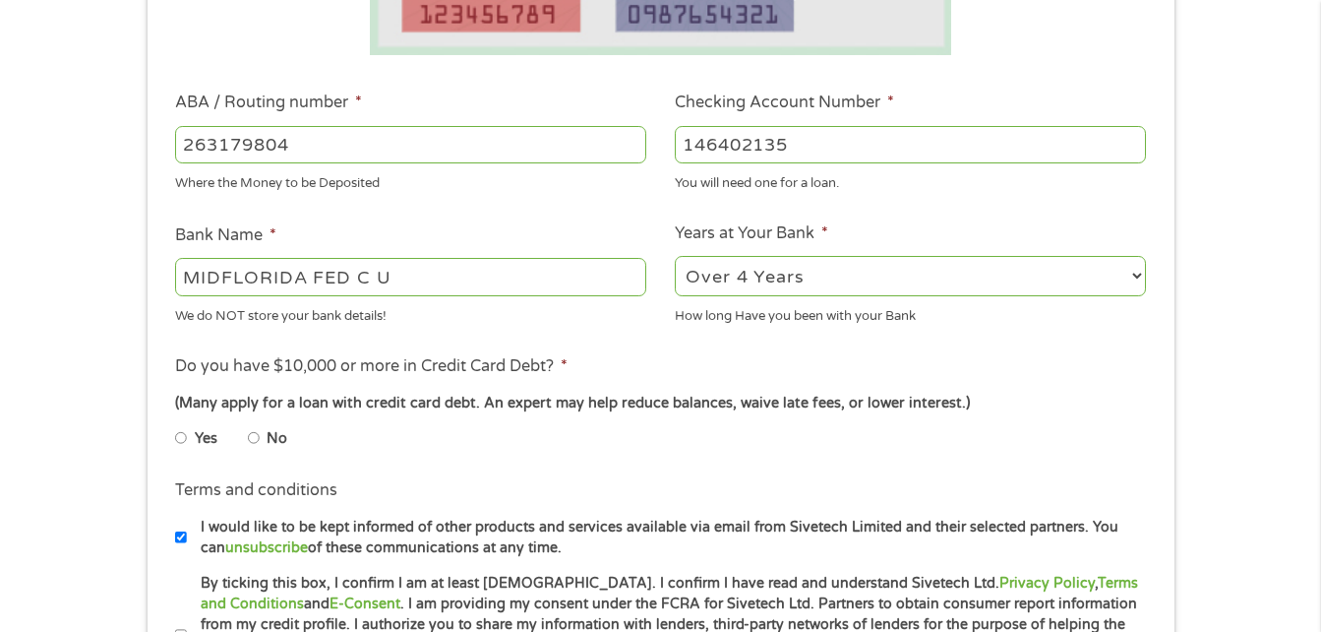
scroll to position [590, 0]
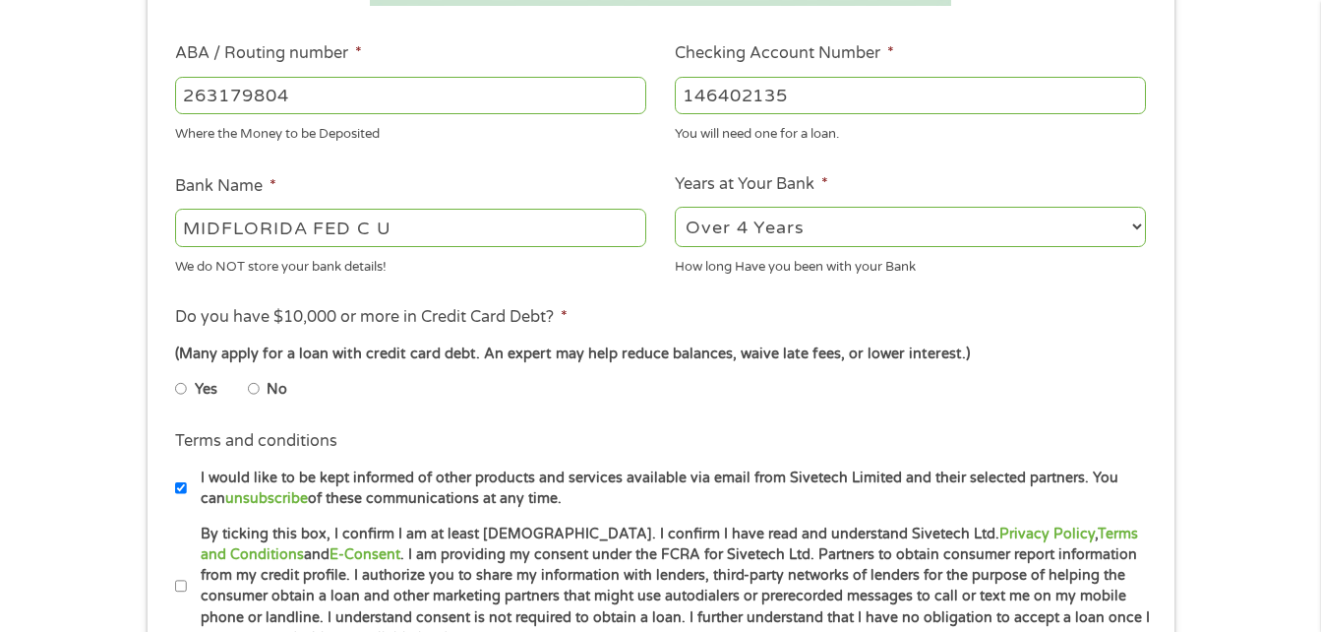
click at [256, 391] on input "No" at bounding box center [254, 388] width 12 height 31
radio input "true"
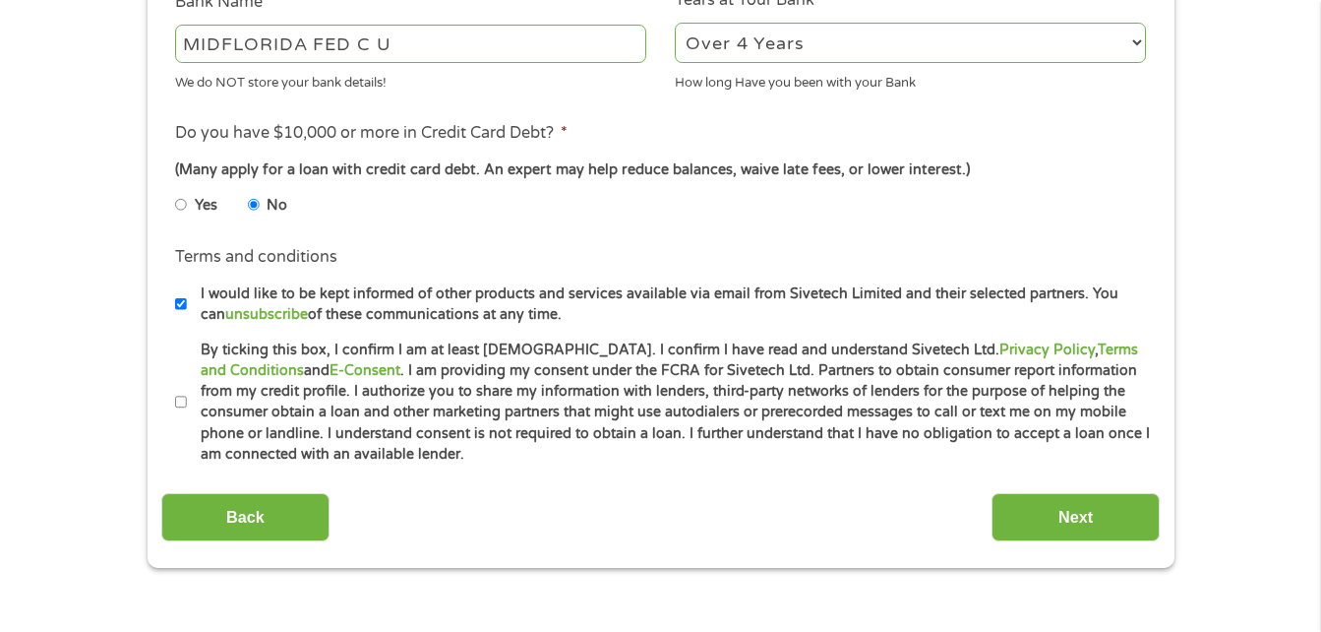
scroll to position [787, 0]
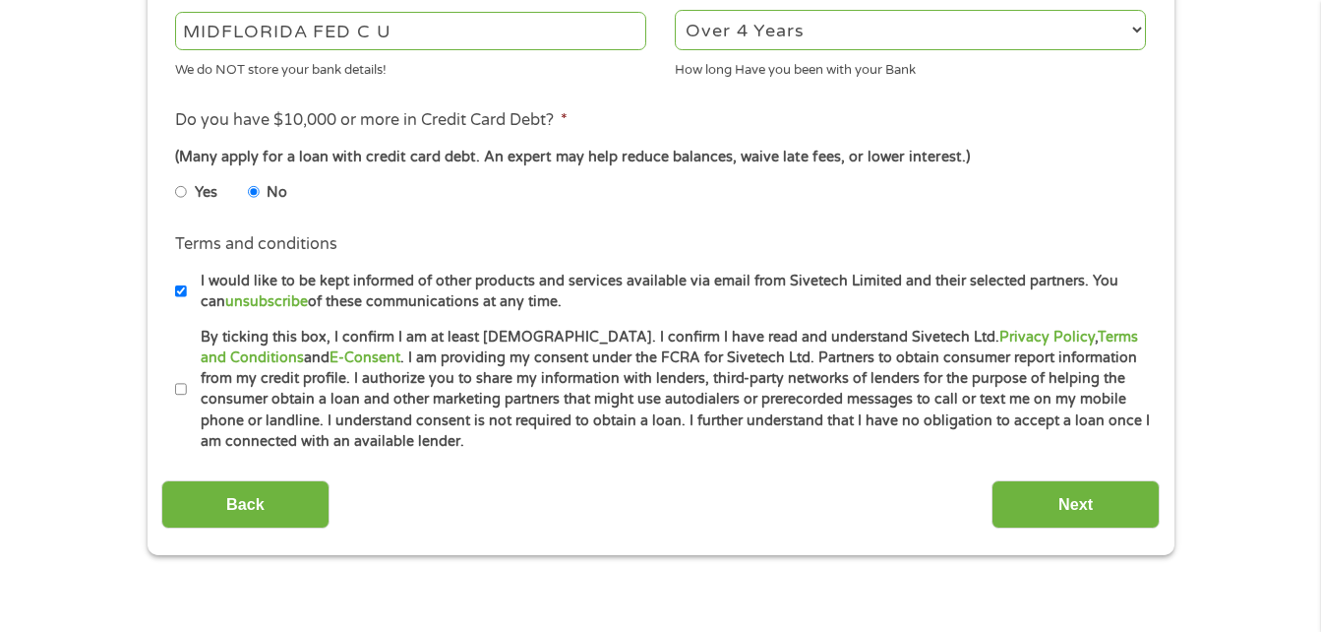
click at [184, 392] on input "By ticking this box, I confirm I am at least [DEMOGRAPHIC_DATA]. I confirm I ha…" at bounding box center [181, 389] width 12 height 31
checkbox input "true"
click at [1093, 500] on input "Next" at bounding box center [1076, 504] width 168 height 48
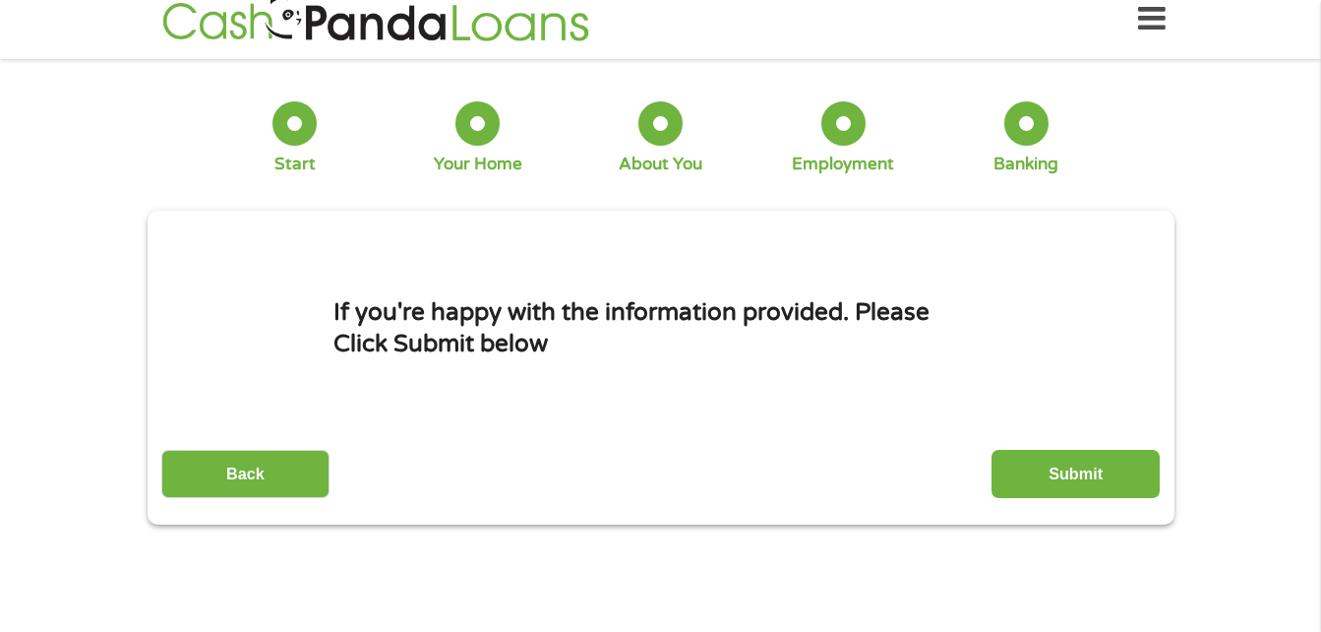
scroll to position [0, 0]
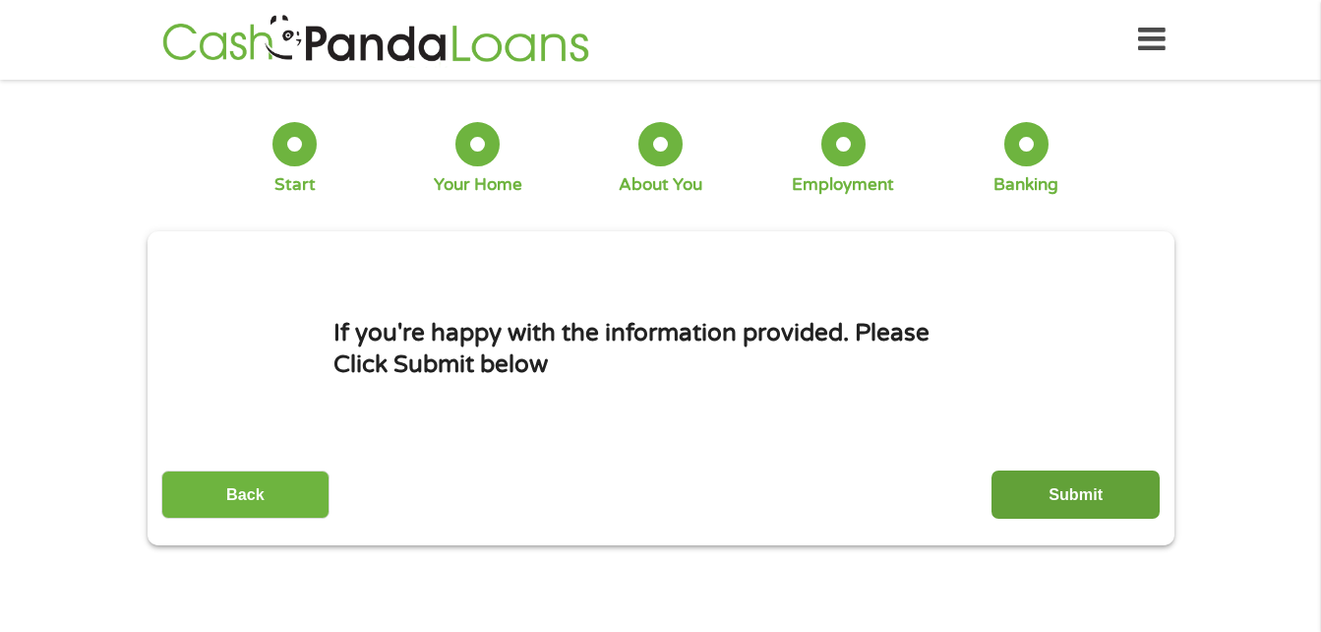
click at [1085, 489] on input "Submit" at bounding box center [1076, 494] width 168 height 48
